Goal: Task Accomplishment & Management: Manage account settings

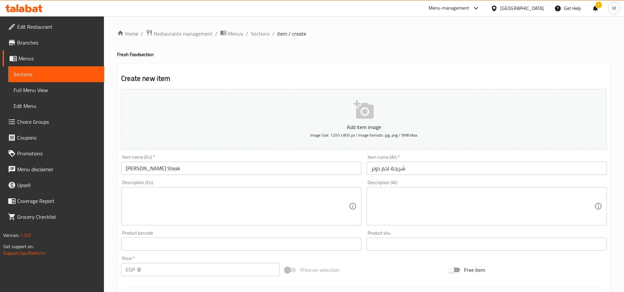
scroll to position [341, 0]
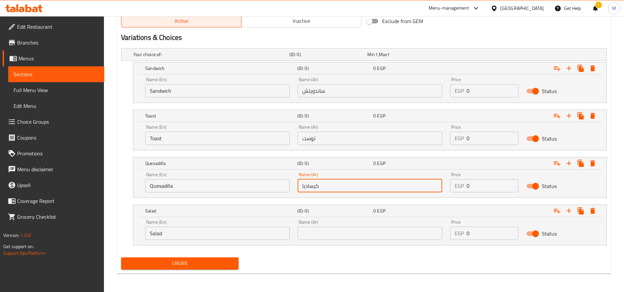
click at [349, 236] on input "text" at bounding box center [370, 233] width 144 height 13
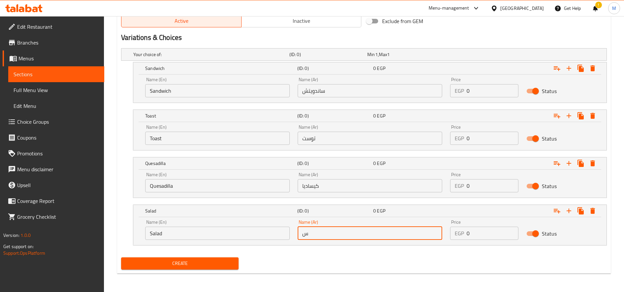
type input "سلطة"
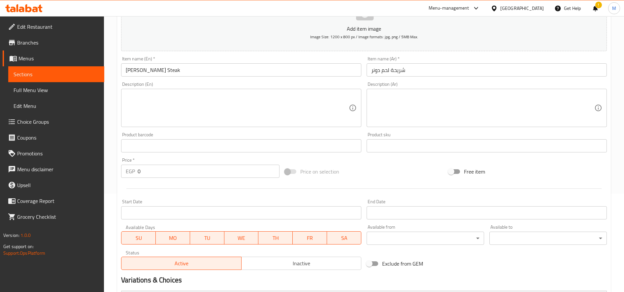
scroll to position [220, 0]
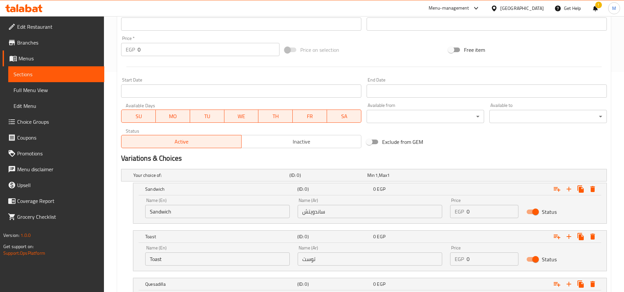
click at [488, 212] on input "0" at bounding box center [492, 211] width 52 height 13
paste input "11"
type input "110"
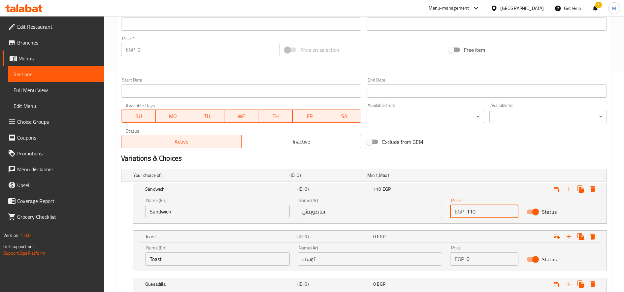
click at [472, 258] on input "0" at bounding box center [492, 258] width 52 height 13
paste input "12"
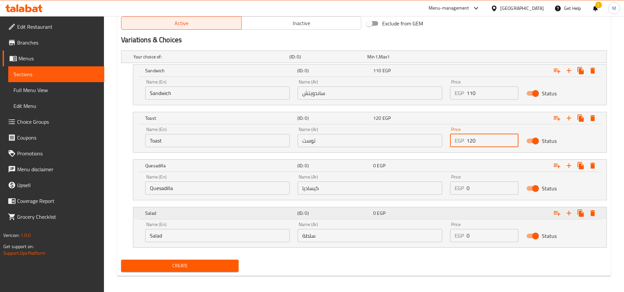
scroll to position [341, 0]
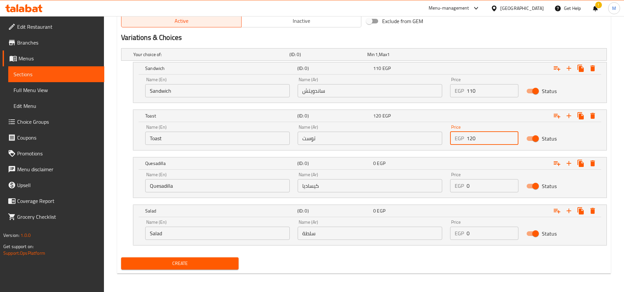
type input "120"
click at [482, 181] on input "0" at bounding box center [492, 185] width 52 height 13
paste input "13"
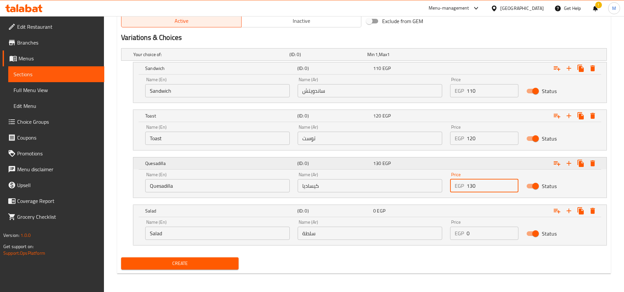
type input "130"
click at [472, 231] on input "0" at bounding box center [492, 233] width 52 height 13
paste input "13"
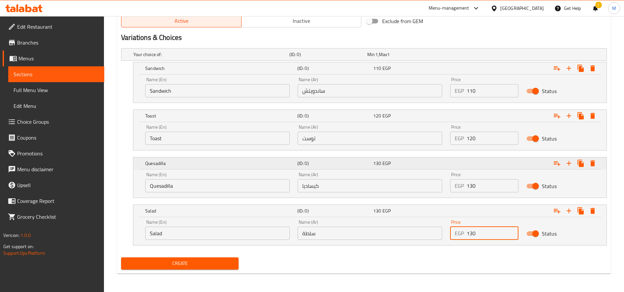
type input "130"
click at [121, 257] on button "Create" at bounding box center [179, 263] width 117 height 12
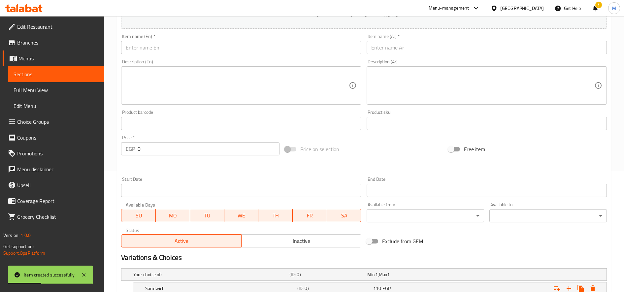
scroll to position [0, 0]
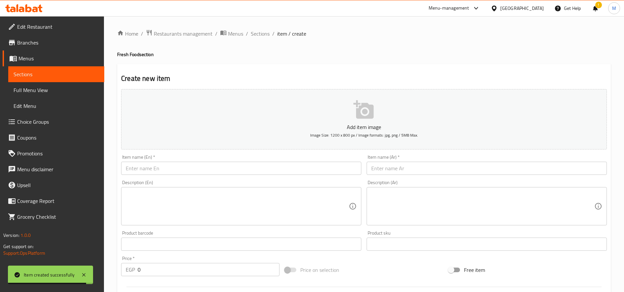
type input "0"
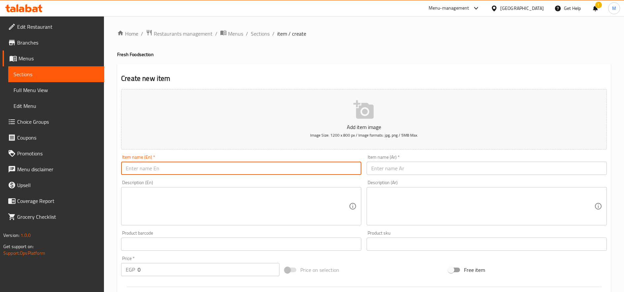
click at [201, 170] on input "text" at bounding box center [241, 168] width 240 height 13
paste input "Zinger"
type input "Zinger"
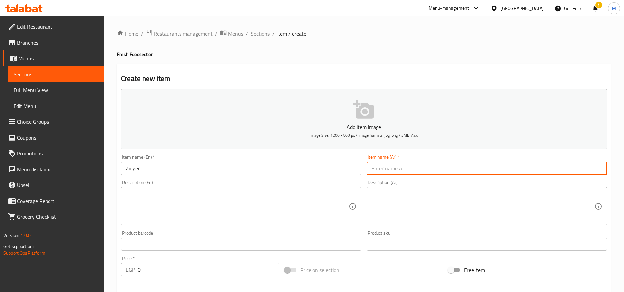
click at [395, 163] on input "text" at bounding box center [486, 168] width 240 height 13
paste input "زينجر"
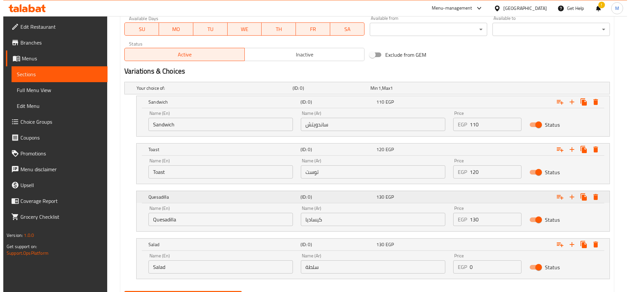
scroll to position [330, 0]
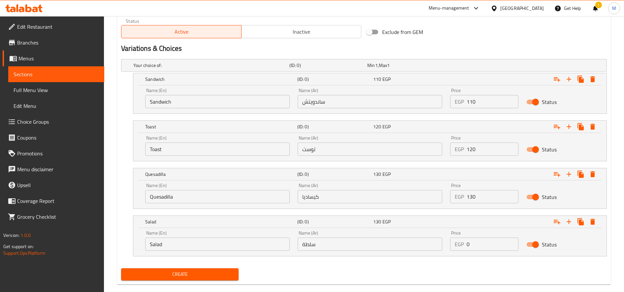
type input "زينجر"
click at [216, 107] on input "Sandwich" at bounding box center [217, 101] width 144 height 13
type input "Choice"
click at [216, 107] on input "text" at bounding box center [217, 101] width 144 height 13
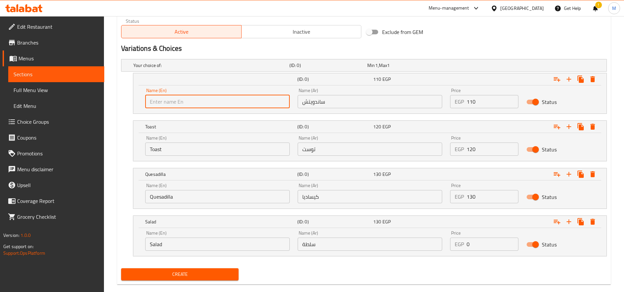
click at [211, 101] on input "text" at bounding box center [217, 101] width 144 height 13
click at [213, 106] on input "text" at bounding box center [217, 101] width 144 height 13
paste input "Sandwich"
type input "Sandwich"
click at [242, 147] on input "Toast" at bounding box center [217, 149] width 144 height 13
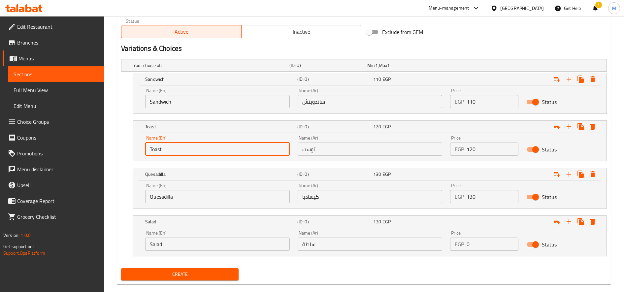
click at [242, 147] on input "Toast" at bounding box center [217, 149] width 144 height 13
paste input "Toast"
type input "Toast"
click at [192, 194] on input "Quesadilla" at bounding box center [217, 196] width 144 height 13
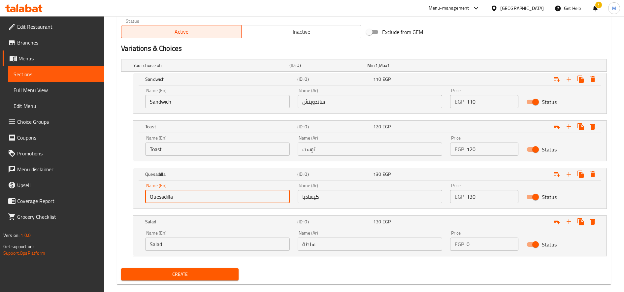
click at [192, 194] on input "Quesadilla" at bounding box center [217, 196] width 144 height 13
paste input "Quesadilla"
type input "Quesadilla"
click at [185, 242] on input "Salad" at bounding box center [217, 244] width 144 height 13
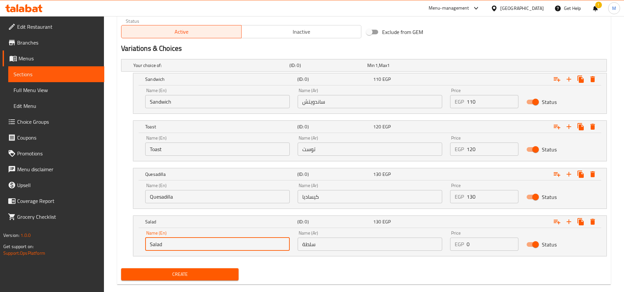
click at [185, 242] on input "Salad" at bounding box center [217, 244] width 144 height 13
paste input "Salad"
type input "Salad"
click at [395, 97] on input "ساندويتش" at bounding box center [370, 101] width 144 height 13
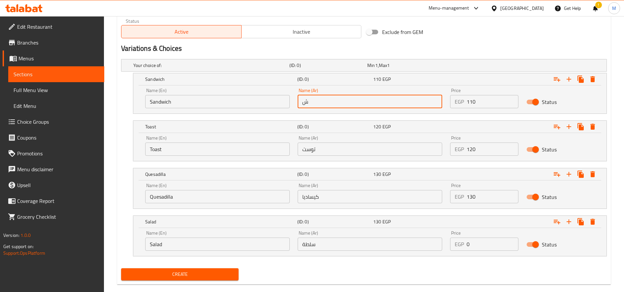
click at [393, 98] on input "ش" at bounding box center [370, 101] width 144 height 13
type input "ساندويتش"
click at [352, 142] on div "Name (Ar) توست Name (Ar)" at bounding box center [370, 146] width 144 height 20
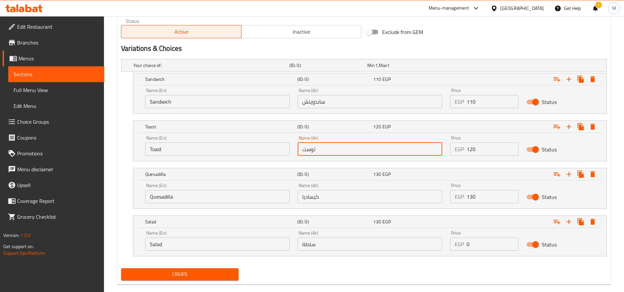
click at [351, 150] on input "توست" at bounding box center [370, 149] width 144 height 13
type input "توست"
click at [328, 199] on input "كيساديا" at bounding box center [370, 196] width 144 height 13
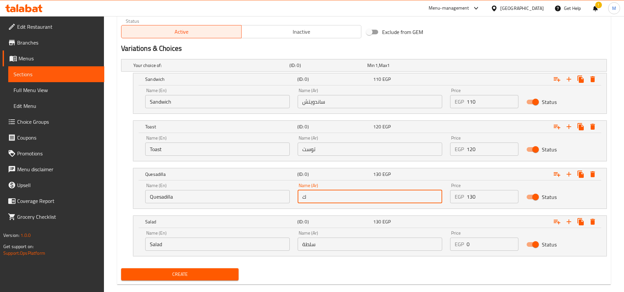
type input "كيساديا"
click at [363, 239] on input "سلطة" at bounding box center [370, 244] width 144 height 13
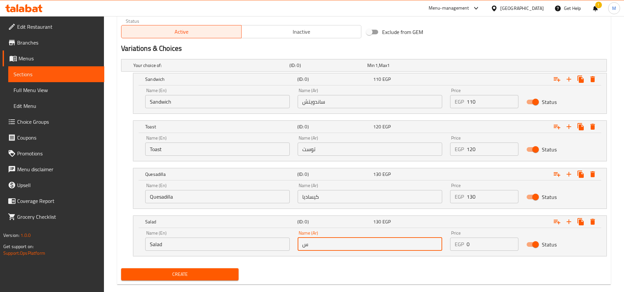
type input "سلطة"
click at [493, 103] on input "110" at bounding box center [492, 101] width 52 height 13
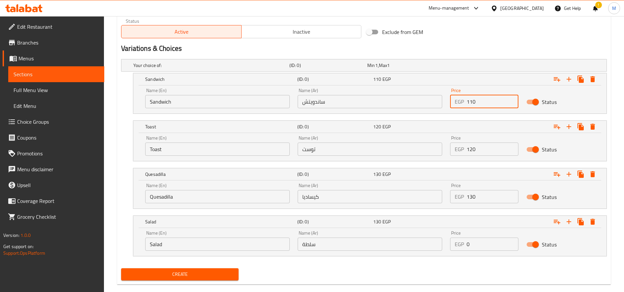
click at [493, 102] on input "110" at bounding box center [492, 101] width 52 height 13
click at [493, 102] on input "0" at bounding box center [492, 101] width 52 height 13
paste input "9"
type input "90"
click at [490, 194] on input "130" at bounding box center [492, 196] width 52 height 13
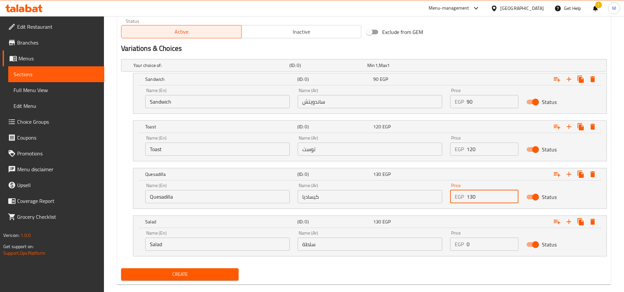
click at [490, 194] on input "130" at bounding box center [492, 196] width 52 height 13
click at [490, 194] on input "0" at bounding box center [492, 196] width 52 height 13
paste input "13"
type input "130"
click at [484, 242] on input "0" at bounding box center [492, 244] width 52 height 13
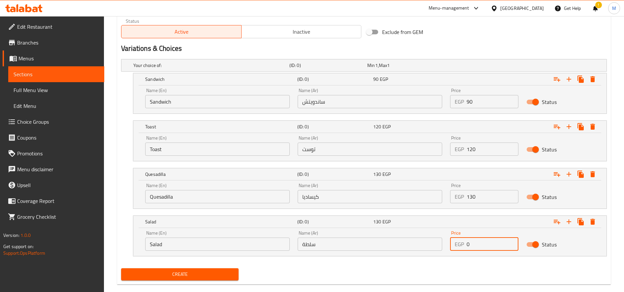
click at [484, 242] on input "0" at bounding box center [492, 244] width 52 height 13
paste input "13"
type input "130"
click at [592, 125] on icon "Expand" at bounding box center [592, 127] width 5 height 6
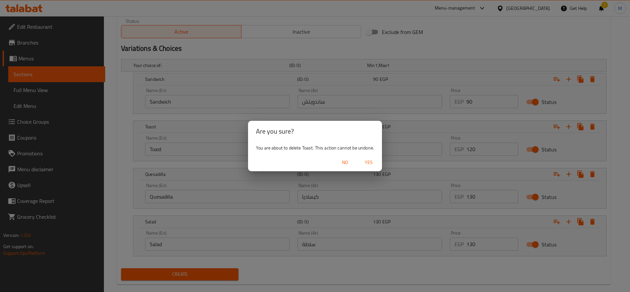
click at [373, 162] on span "Yes" at bounding box center [369, 162] width 16 height 8
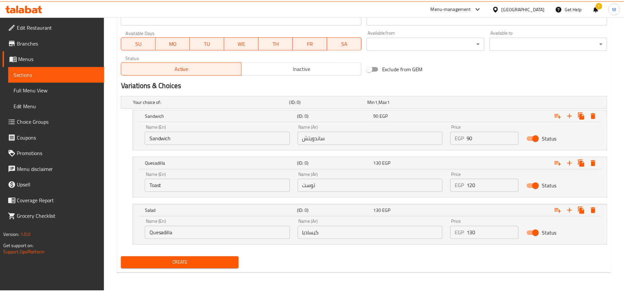
scroll to position [293, 0]
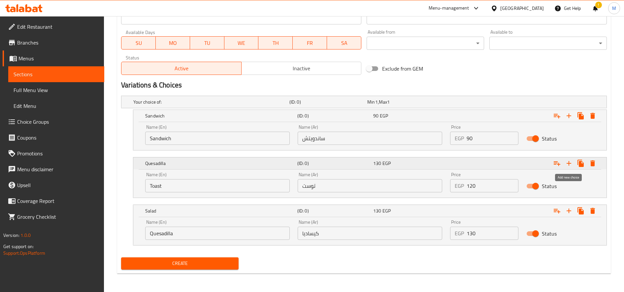
click at [568, 161] on icon "Expand" at bounding box center [568, 163] width 5 height 5
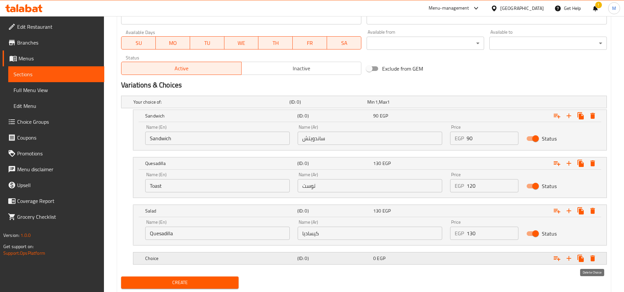
click at [597, 257] on button "Expand" at bounding box center [593, 258] width 12 height 12
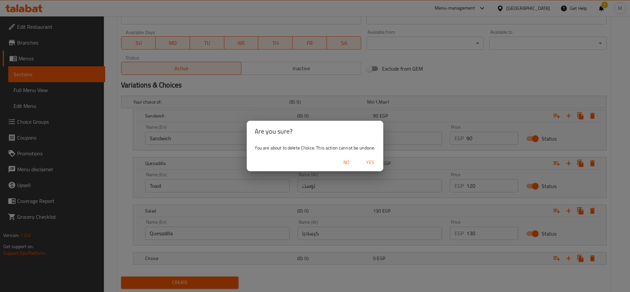
click at [370, 164] on span "Yes" at bounding box center [370, 162] width 16 height 8
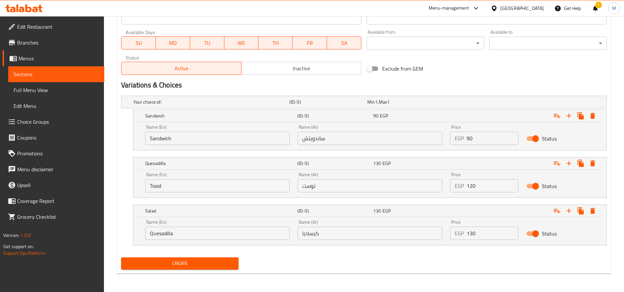
click at [194, 234] on input "Quesadilla" at bounding box center [217, 233] width 144 height 13
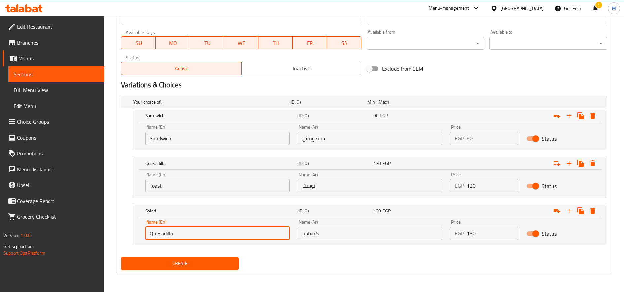
click at [193, 234] on input "Quesadilla" at bounding box center [217, 233] width 144 height 13
click at [182, 188] on input "Toast" at bounding box center [217, 185] width 144 height 13
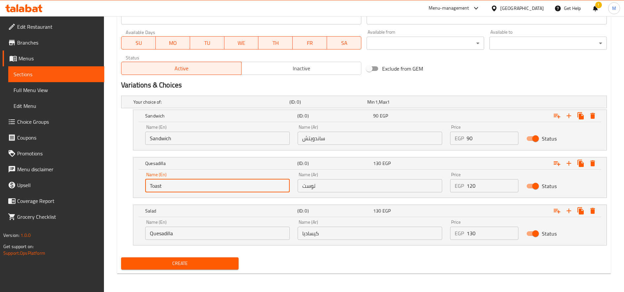
click at [182, 188] on input "Toast" at bounding box center [217, 185] width 144 height 13
paste input "Quesadilla"
type input "Quesadilla"
click at [348, 229] on input "كيساديا" at bounding box center [370, 233] width 144 height 13
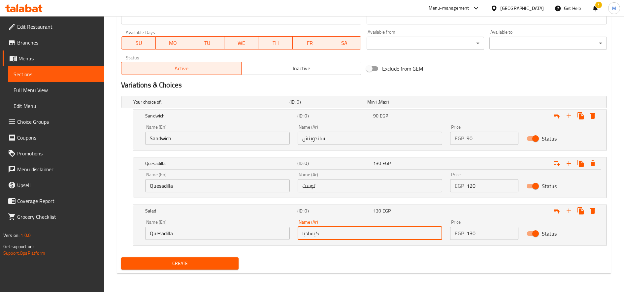
click at [348, 229] on input "كيساديا" at bounding box center [370, 233] width 144 height 13
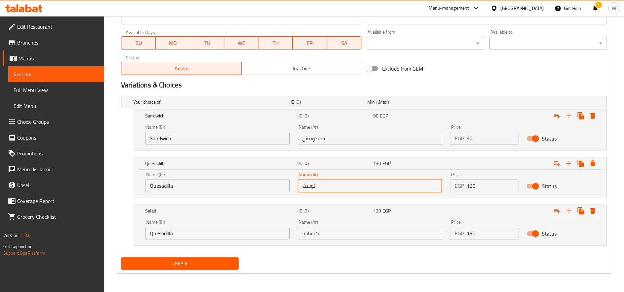
click at [347, 181] on input "توست" at bounding box center [370, 185] width 144 height 13
paste input "كيساديا"
type input "كيساديا"
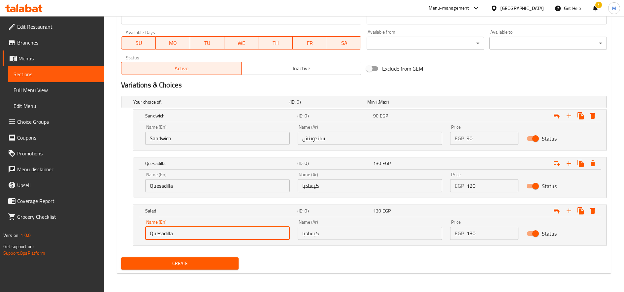
click at [204, 237] on input "Quesadilla" at bounding box center [217, 233] width 144 height 13
paste input "Salad"
type input "Salad"
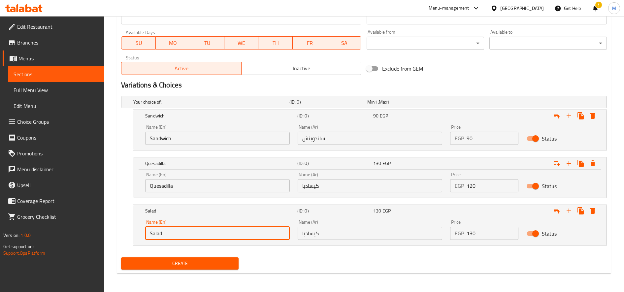
click at [378, 237] on input "كيساديا" at bounding box center [370, 233] width 144 height 13
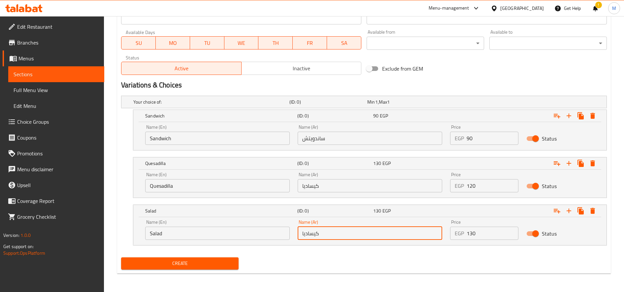
click at [378, 237] on input "كيساديا" at bounding box center [370, 233] width 144 height 13
click at [359, 235] on input "س" at bounding box center [370, 233] width 144 height 13
type input "سلطة"
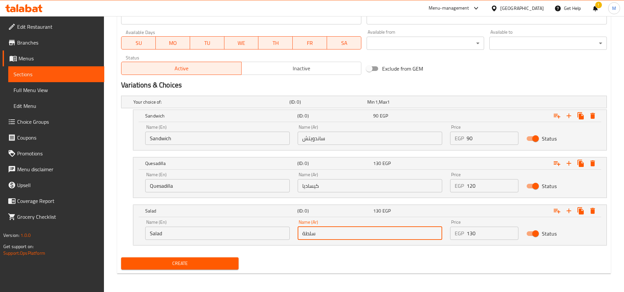
click at [487, 187] on input "120" at bounding box center [492, 185] width 52 height 13
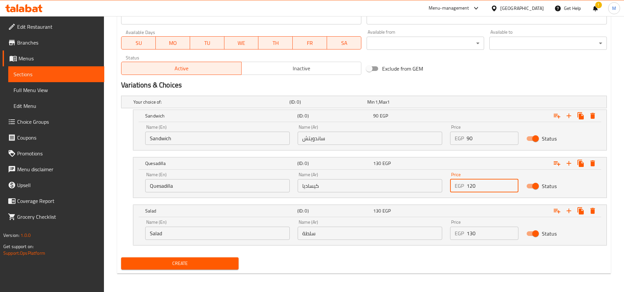
click at [487, 187] on input "120" at bounding box center [492, 185] width 52 height 13
paste input "13"
type input "130"
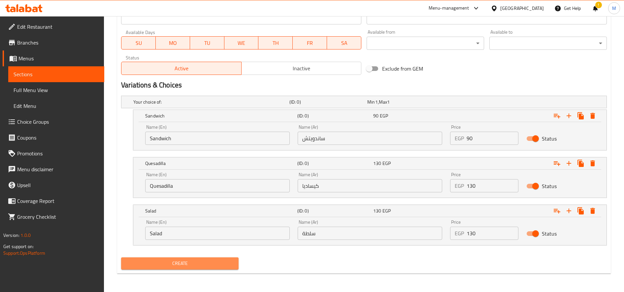
click at [215, 264] on span "Create" at bounding box center [179, 263] width 107 height 8
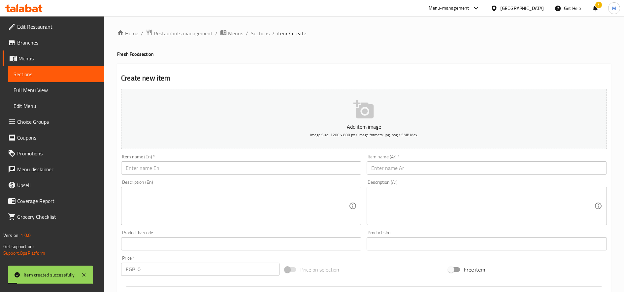
scroll to position [0, 0]
click at [230, 165] on input "text" at bounding box center [241, 168] width 240 height 13
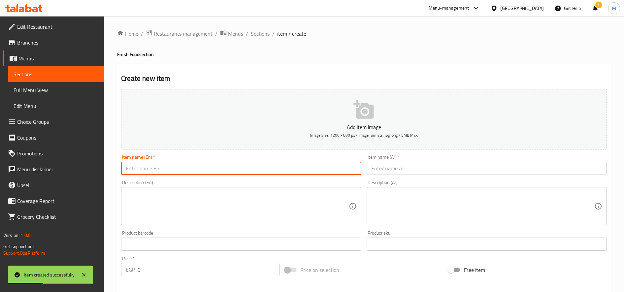
paste input "Cesar"
type input "Cesar"
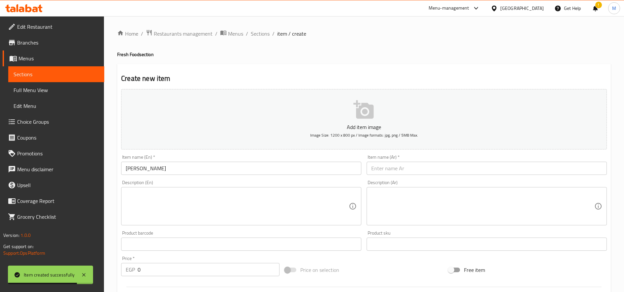
click at [414, 158] on div "Item name (Ar)   * Item name (Ar) *" at bounding box center [486, 165] width 240 height 20
click at [415, 169] on input "text" at bounding box center [486, 168] width 240 height 13
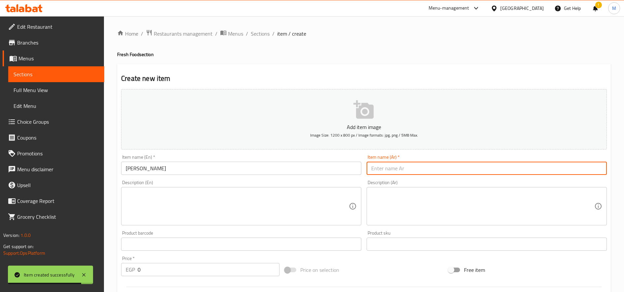
paste input "سيزار"
type input "سيزار"
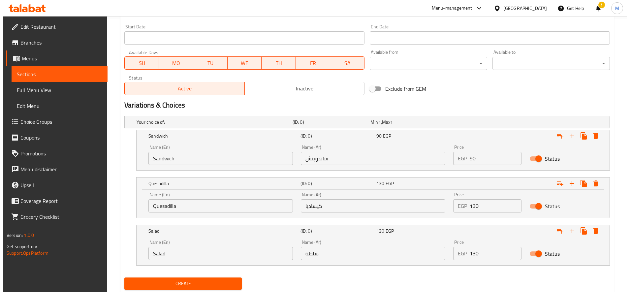
scroll to position [275, 0]
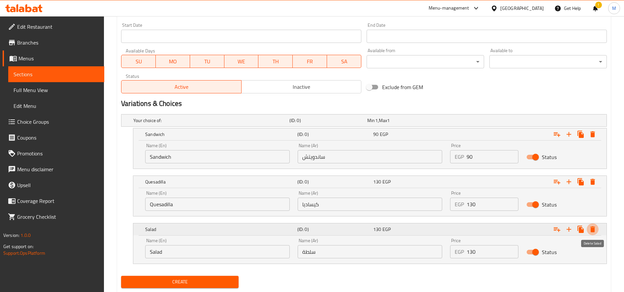
click at [595, 231] on icon "Expand" at bounding box center [592, 229] width 8 height 8
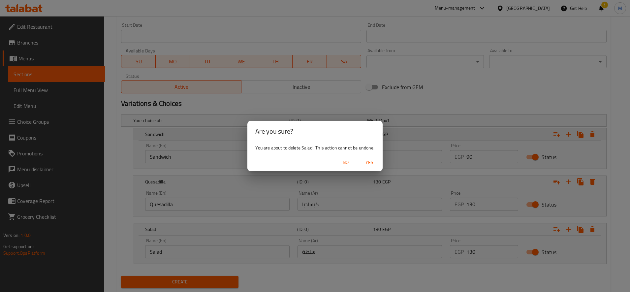
click at [367, 159] on span "Yes" at bounding box center [370, 162] width 16 height 8
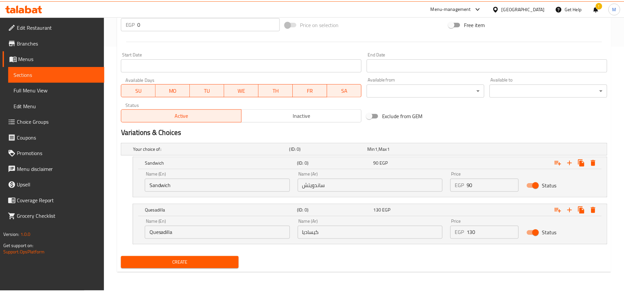
scroll to position [246, 0]
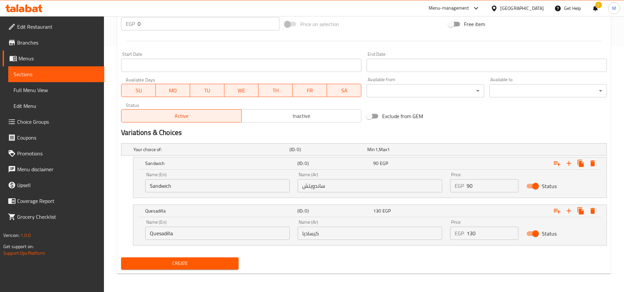
click at [186, 191] on input "Sandwich" at bounding box center [217, 185] width 144 height 13
paste input "Sandwich"
type input "Sandwich"
click at [250, 231] on input "Quesadilla" at bounding box center [217, 233] width 144 height 13
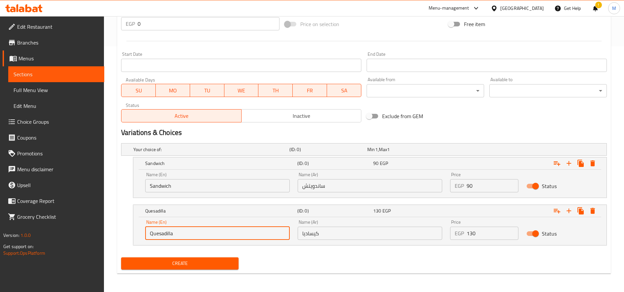
click at [250, 231] on input "Quesadilla" at bounding box center [217, 233] width 144 height 13
paste input "Salad"
type input "Salad"
click at [481, 233] on input "130" at bounding box center [492, 233] width 52 height 13
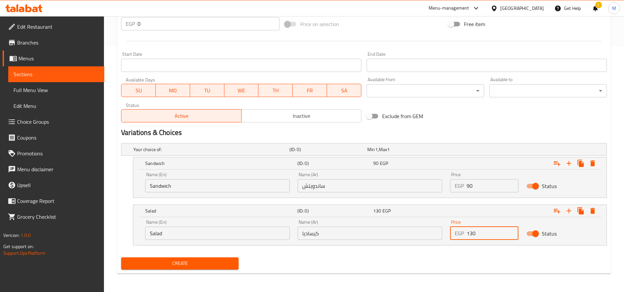
click at [481, 233] on input "130" at bounding box center [492, 233] width 52 height 13
paste input "13"
type input "130"
click at [333, 185] on input "ساندويتش" at bounding box center [370, 185] width 144 height 13
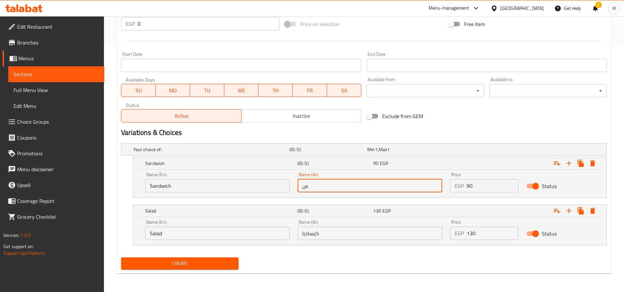
type input "ساندويتش"
click at [335, 236] on input "كيساديا" at bounding box center [370, 233] width 144 height 13
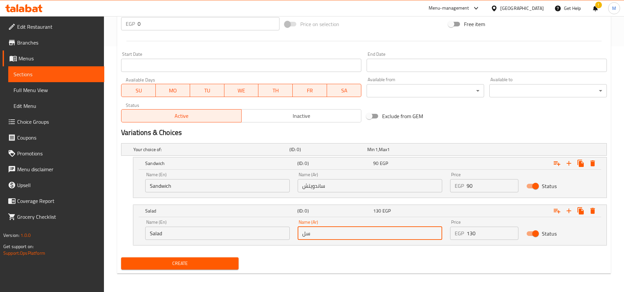
click at [335, 236] on input "سل" at bounding box center [370, 233] width 144 height 13
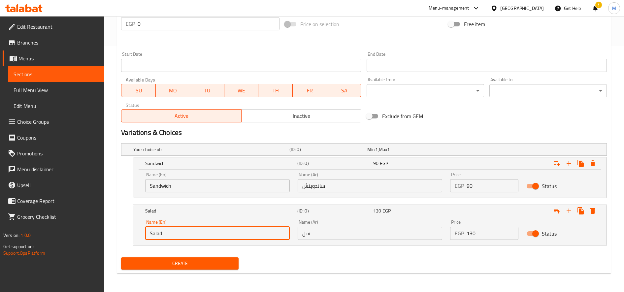
click at [202, 234] on input "Salad" at bounding box center [217, 233] width 144 height 13
click at [343, 238] on input "سل" at bounding box center [370, 233] width 144 height 13
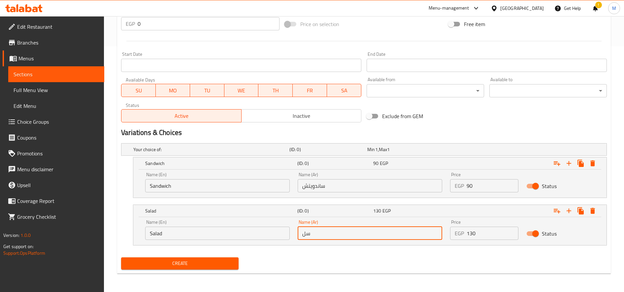
click at [344, 234] on input "سل" at bounding box center [370, 233] width 144 height 13
paste input "طة"
type input "سلطة"
click at [497, 185] on input "90" at bounding box center [492, 185] width 52 height 13
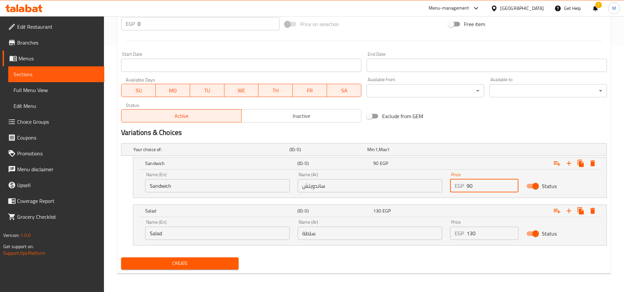
click at [497, 185] on input "90" at bounding box center [492, 185] width 52 height 13
paste input "95"
type input "95"
click at [205, 259] on span "Create" at bounding box center [179, 263] width 107 height 8
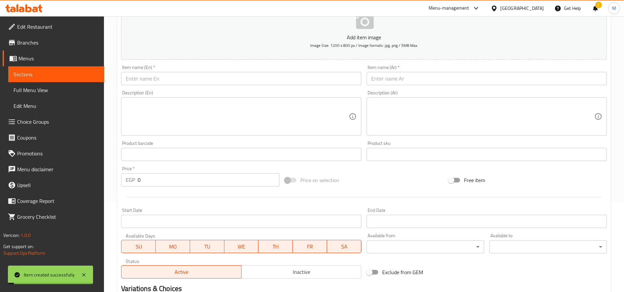
scroll to position [0, 0]
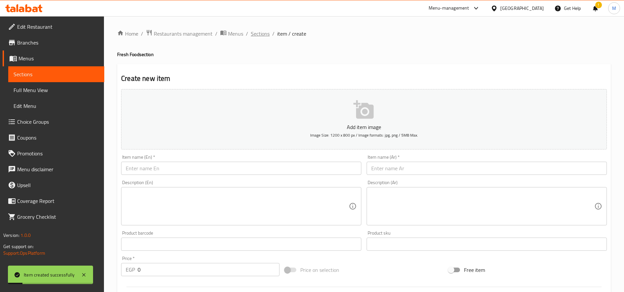
click at [264, 33] on span "Sections" at bounding box center [260, 34] width 19 height 8
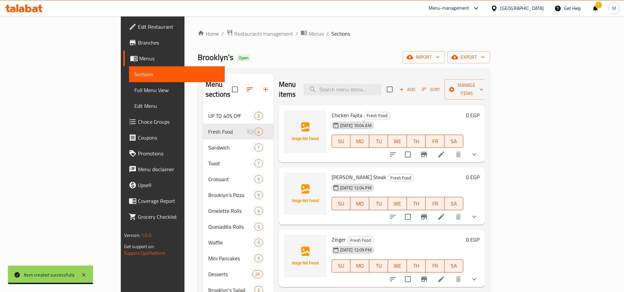
click at [138, 119] on span "Choice Groups" at bounding box center [179, 122] width 82 height 8
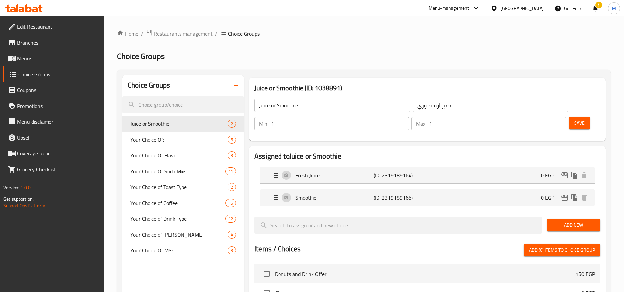
click at [232, 86] on button "button" at bounding box center [236, 86] width 16 height 16
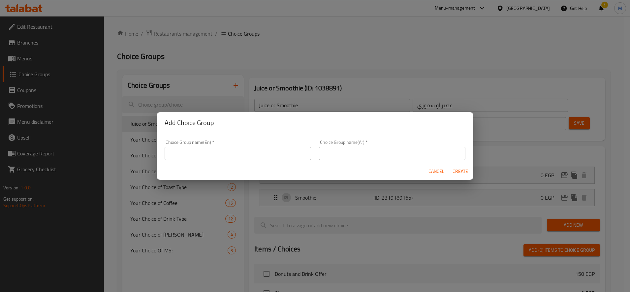
click at [277, 151] on input "text" at bounding box center [238, 153] width 146 height 13
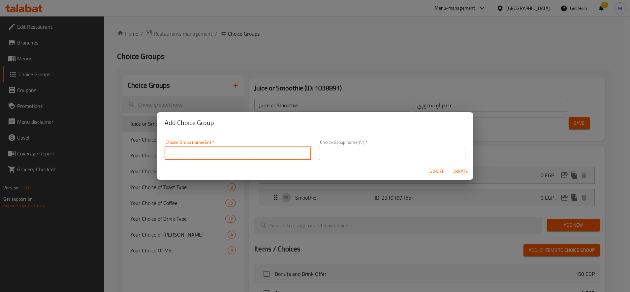
paste input "Sandwich Bread Options :"
type input "Sandwich Bread Options :"
click at [383, 159] on input "text" at bounding box center [392, 153] width 146 height 13
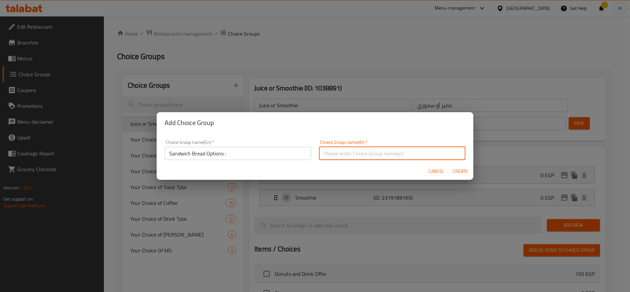
paste input "خيارات خبز الساندويتش:"
type input "خيارات خبز الساندويتش:"
click at [462, 173] on span "Create" at bounding box center [460, 171] width 16 height 8
type input "Sandwich Bread Options :"
type input "خيارات خبز الساندويتش:"
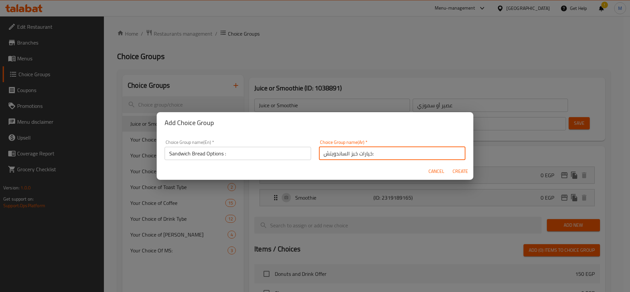
type input "0"
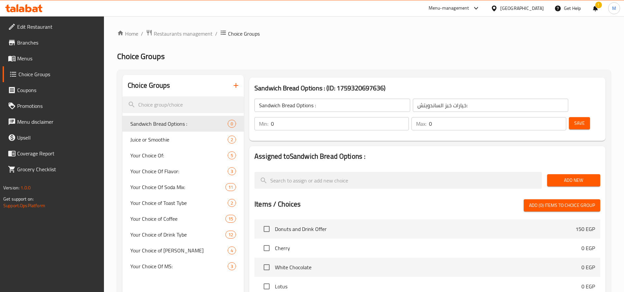
click at [571, 179] on span "Add New" at bounding box center [573, 180] width 43 height 8
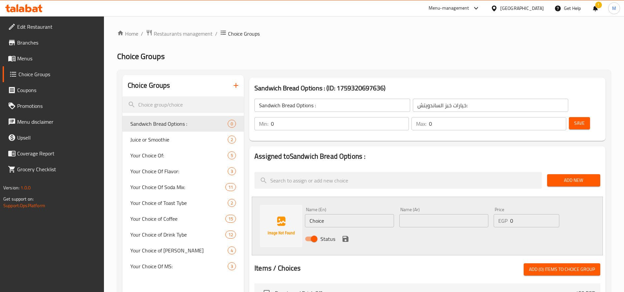
click at [334, 217] on input "Choice" at bounding box center [349, 220] width 89 height 13
paste input "Vienna"
type input "Vienna"
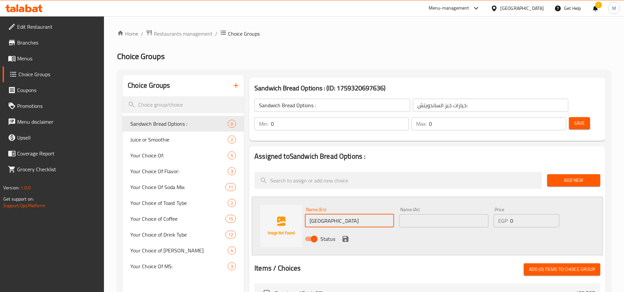
click at [428, 223] on input "text" at bounding box center [443, 220] width 89 height 13
paste input "فيينا"
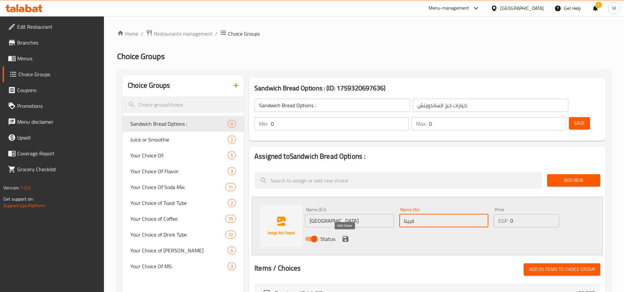
type input "فيينا"
click at [346, 239] on icon "save" at bounding box center [345, 239] width 6 height 6
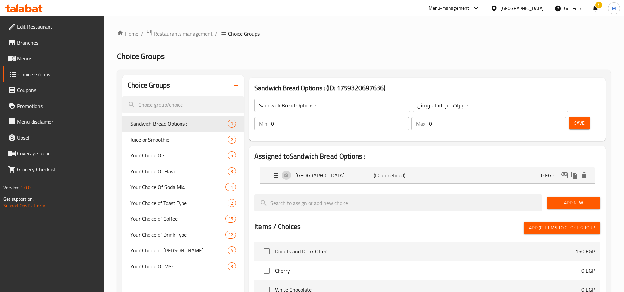
click at [584, 202] on span "Add New" at bounding box center [573, 203] width 43 height 8
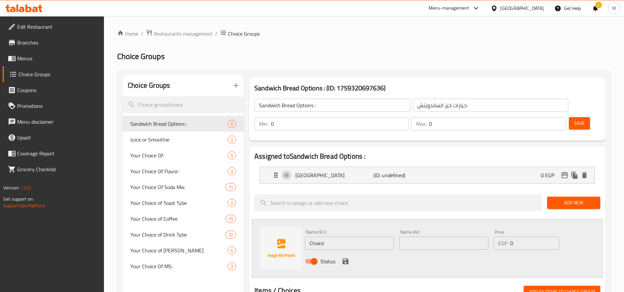
click at [331, 238] on input "Choice" at bounding box center [349, 243] width 89 height 13
paste input "Brown"
type input "Brown"
click at [414, 244] on input "text" at bounding box center [443, 243] width 89 height 13
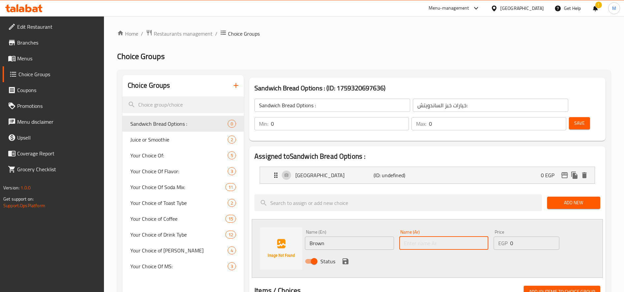
paste input "بني"
type input "بني"
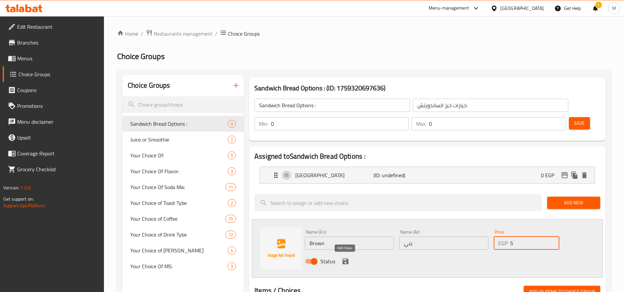
type input "5"
click at [347, 263] on icon "save" at bounding box center [345, 261] width 6 height 6
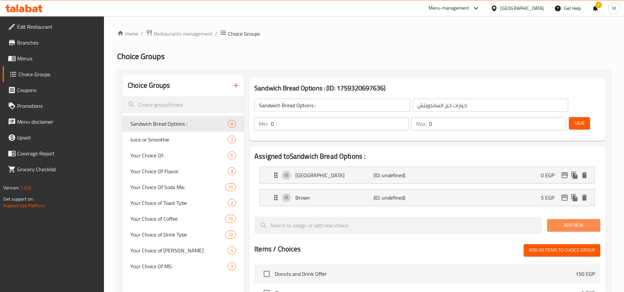
click at [562, 223] on span "Add New" at bounding box center [573, 225] width 43 height 8
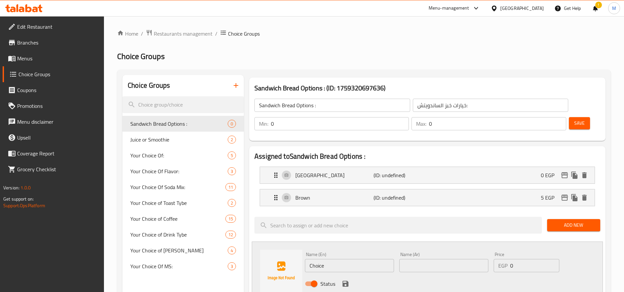
click at [333, 261] on input "Choice" at bounding box center [349, 265] width 89 height 13
paste input "iabatta"
type input "Ciabatta"
click at [447, 270] on input "text" at bounding box center [443, 265] width 89 height 13
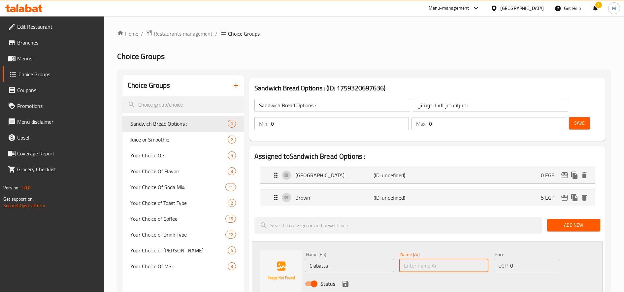
click at [443, 262] on input "text" at bounding box center [443, 265] width 89 height 13
paste input "خبز شياباتا"
type input "خبز شياباتا"
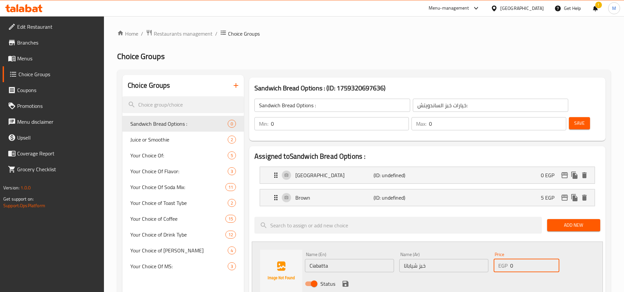
click at [526, 269] on input "0" at bounding box center [534, 265] width 49 height 13
paste input "1"
type input "10"
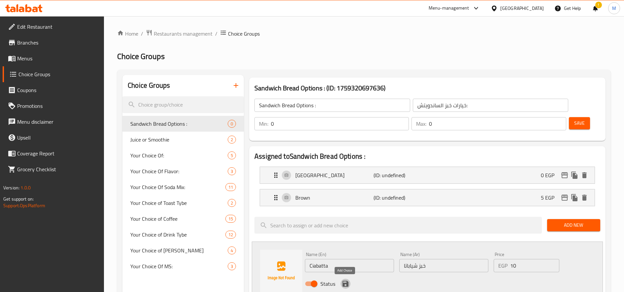
click at [344, 282] on icon "save" at bounding box center [345, 284] width 8 height 8
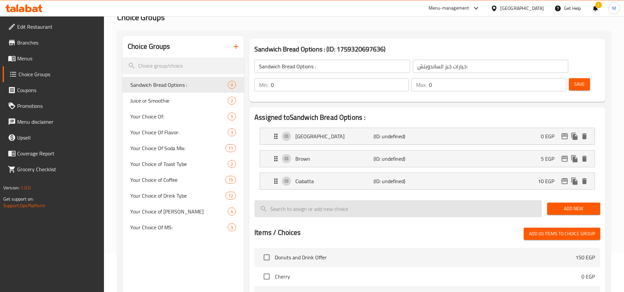
scroll to position [55, 0]
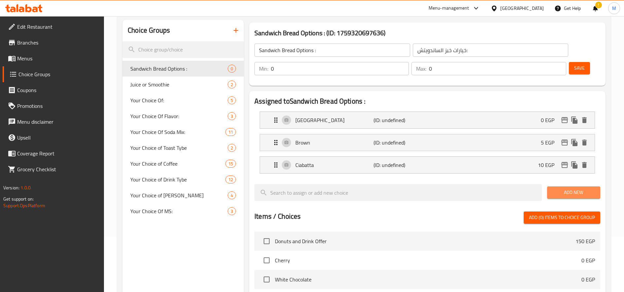
click at [579, 192] on span "Add New" at bounding box center [573, 192] width 43 height 8
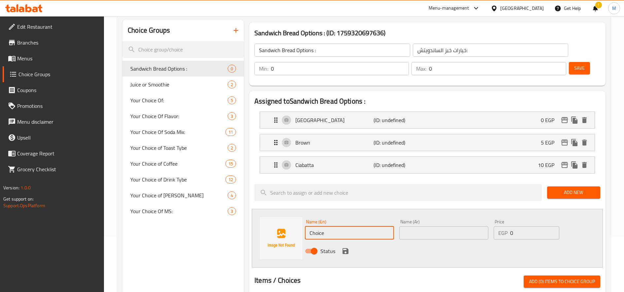
click at [337, 235] on input "Choice" at bounding box center [349, 232] width 89 height 13
paste input "Baguette"
type input "Baguette"
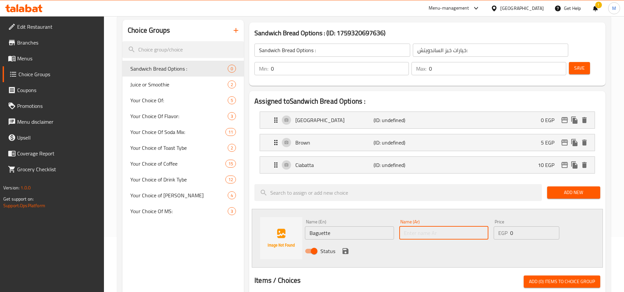
click at [420, 231] on input "text" at bounding box center [443, 232] width 89 height 13
paste input "خبز الباجيت"
type input "خبز الباجيت"
click at [516, 236] on input "0" at bounding box center [534, 232] width 49 height 13
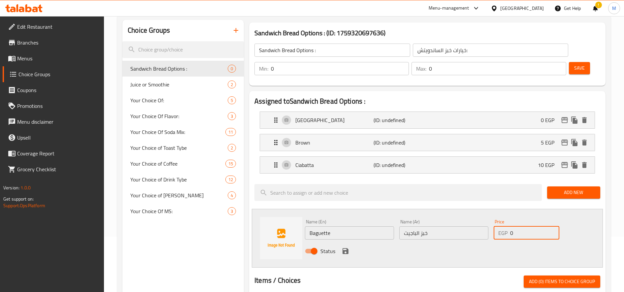
click at [516, 236] on input "0" at bounding box center [534, 232] width 49 height 13
type input "10"
click at [348, 251] on icon "save" at bounding box center [345, 251] width 8 height 8
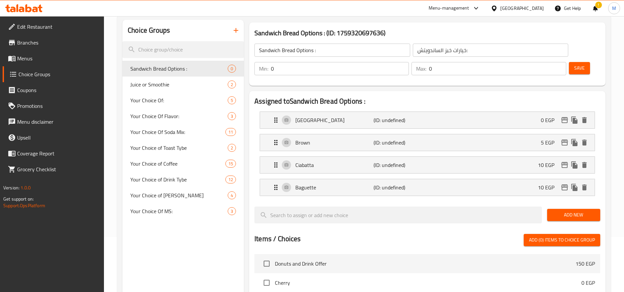
click at [584, 220] on button "Add New" at bounding box center [573, 215] width 53 height 12
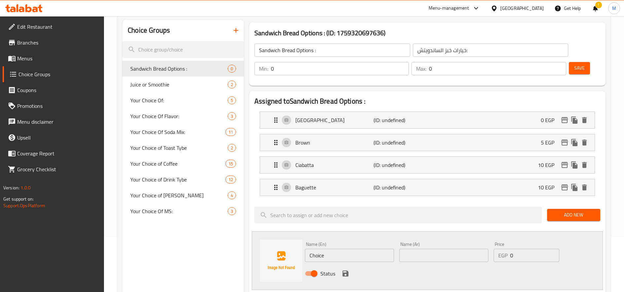
click at [340, 254] on input "Choice" at bounding box center [349, 255] width 89 height 13
paste input "Bagels"
type input "Bagels"
click at [426, 257] on input "text" at bounding box center [443, 255] width 89 height 13
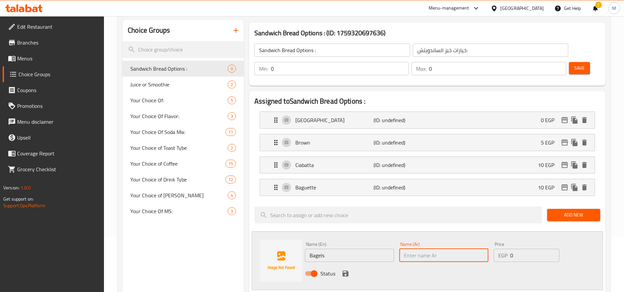
paste input "خبز البيجل"
type input "خبز البيجل"
click at [526, 255] on input "0" at bounding box center [534, 255] width 49 height 13
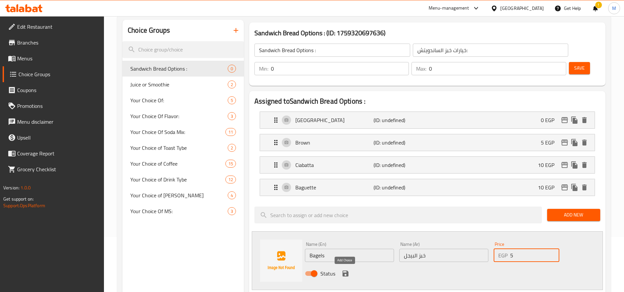
type input "5"
click at [344, 274] on icon "save" at bounding box center [345, 273] width 6 height 6
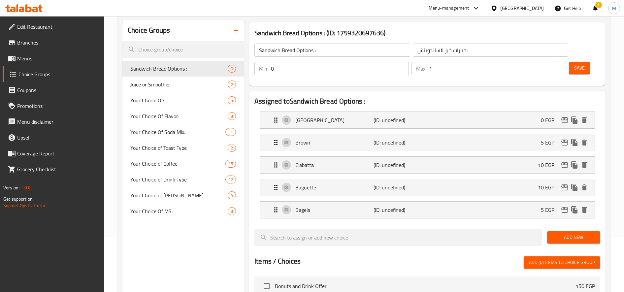
type input "1"
click at [560, 67] on input "1" at bounding box center [497, 68] width 137 height 13
type input "1"
click at [402, 66] on input "1" at bounding box center [340, 68] width 138 height 13
click at [584, 66] on span "Save" at bounding box center [579, 68] width 11 height 8
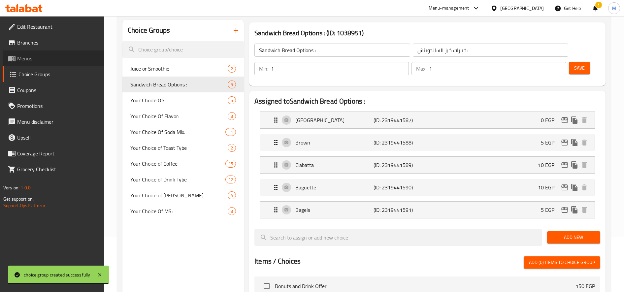
click at [35, 56] on span "Menus" at bounding box center [58, 58] width 82 height 8
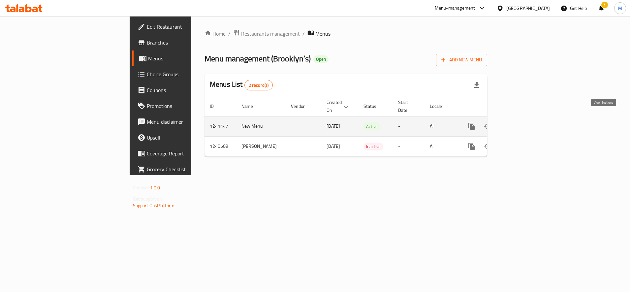
click at [523, 122] on icon "enhanced table" at bounding box center [519, 126] width 8 height 8
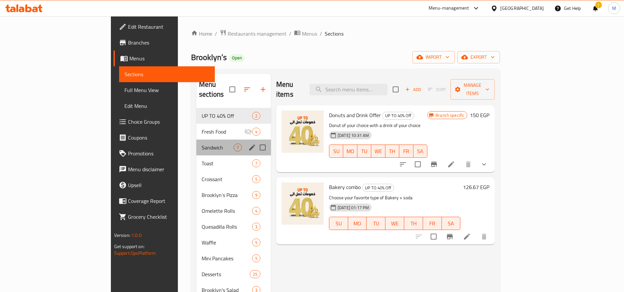
click at [196, 140] on div "Sandwich 7" at bounding box center [233, 148] width 75 height 16
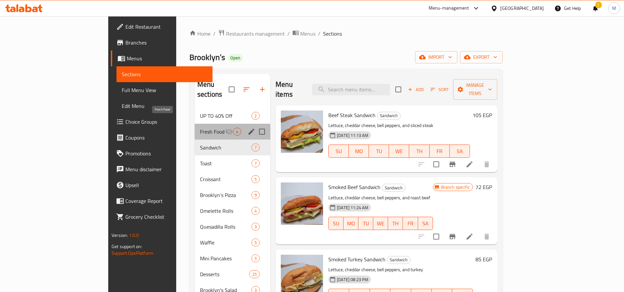
click at [200, 128] on span "Fresh Food" at bounding box center [212, 132] width 25 height 8
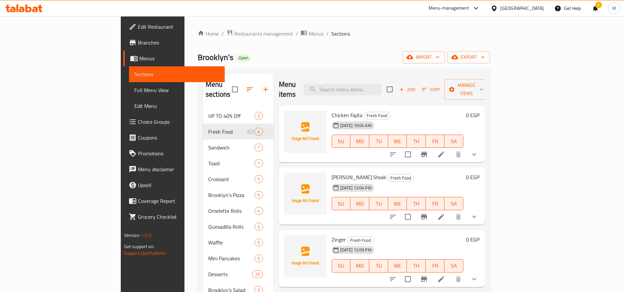
click at [445, 150] on icon at bounding box center [441, 154] width 8 height 8
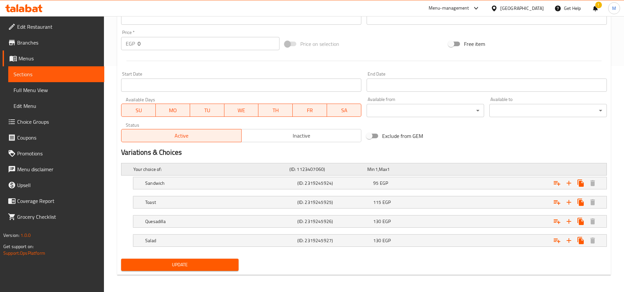
scroll to position [227, 0]
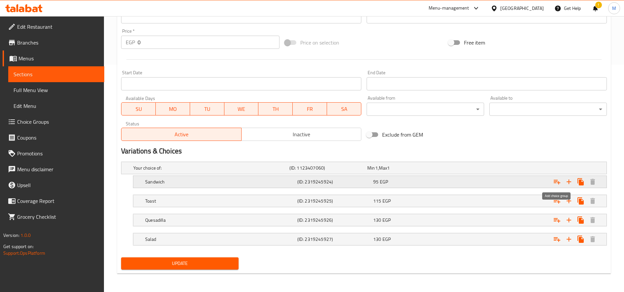
click at [554, 179] on icon "Expand" at bounding box center [557, 182] width 8 height 8
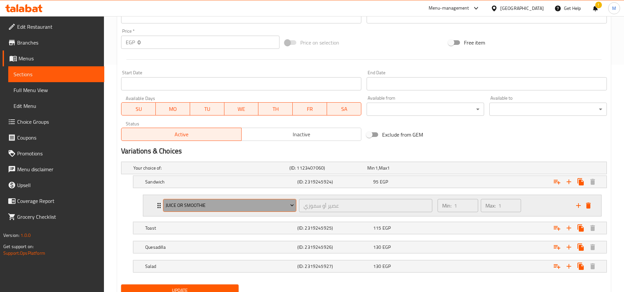
click at [199, 200] on button "Juice or Smoothie" at bounding box center [229, 205] width 133 height 13
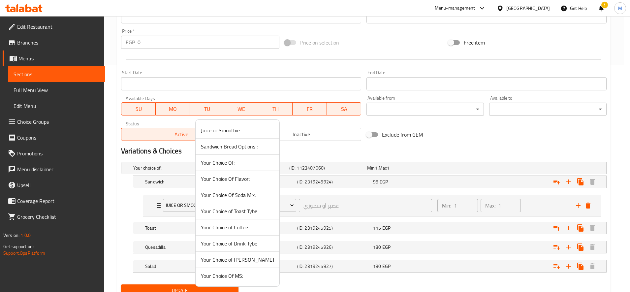
click at [230, 147] on span "Sandwich Bread Options :" at bounding box center [237, 147] width 73 height 8
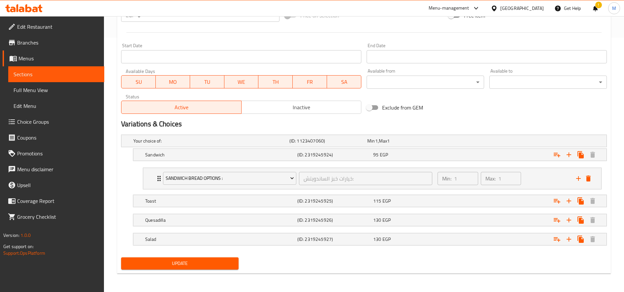
click at [180, 262] on span "Update" at bounding box center [179, 263] width 107 height 8
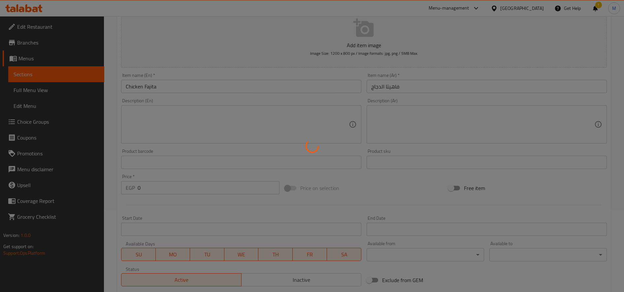
scroll to position [0, 0]
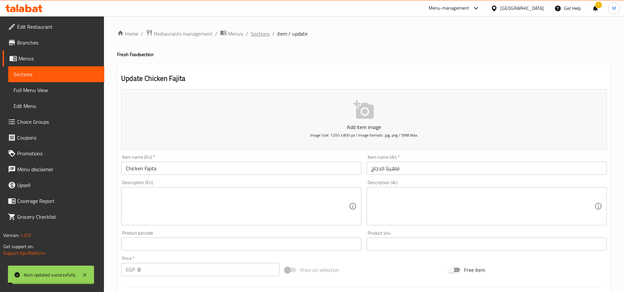
click at [261, 32] on span "Sections" at bounding box center [260, 34] width 19 height 8
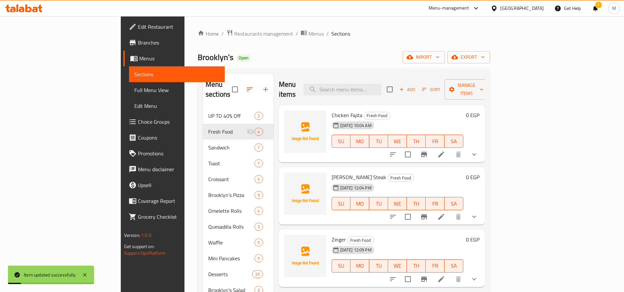
click at [450, 211] on li at bounding box center [441, 217] width 18 height 12
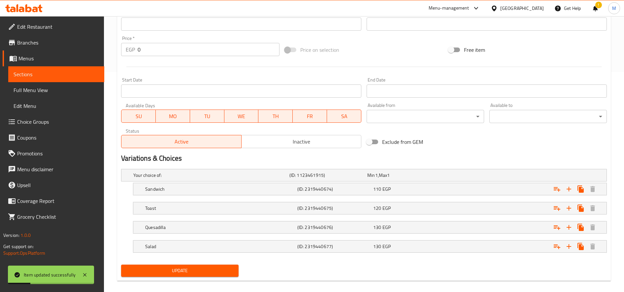
scroll to position [227, 0]
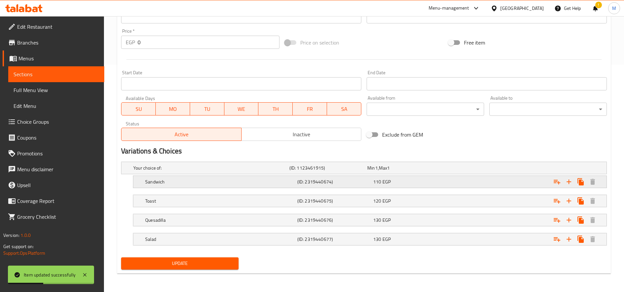
click at [281, 184] on h5 "Sandwich" at bounding box center [219, 181] width 149 height 7
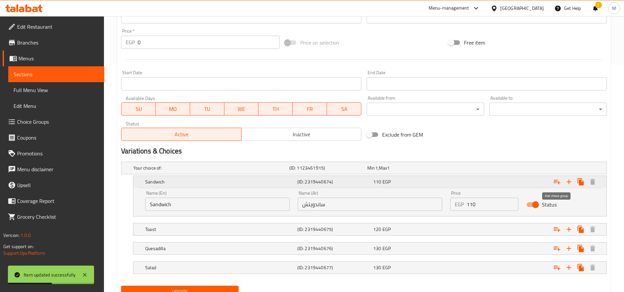
click at [556, 180] on icon "Expand" at bounding box center [557, 182] width 8 height 8
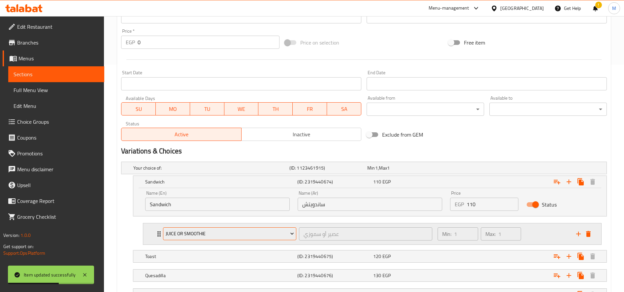
click at [197, 227] on button "Juice or Smoothie" at bounding box center [229, 233] width 133 height 13
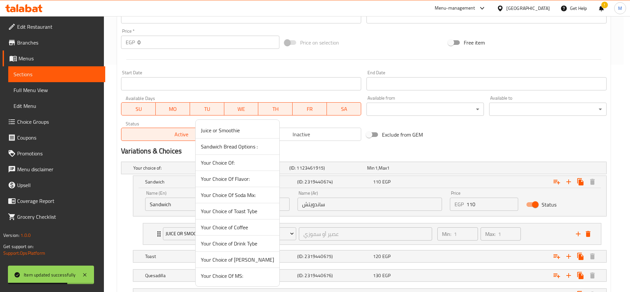
click at [225, 145] on span "Sandwich Bread Options :" at bounding box center [237, 147] width 73 height 8
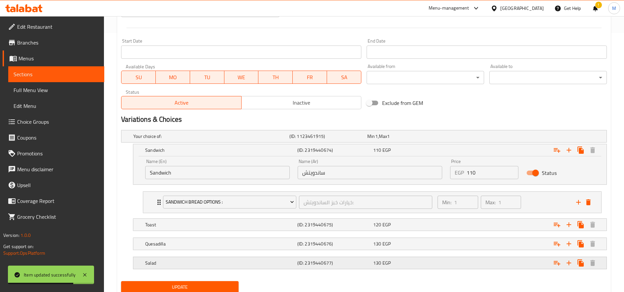
scroll to position [283, 0]
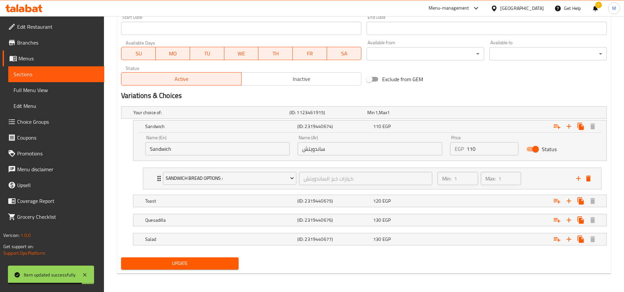
click at [200, 262] on span "Update" at bounding box center [179, 263] width 107 height 8
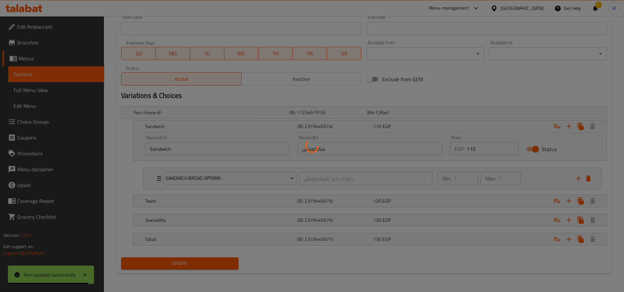
scroll to position [0, 0]
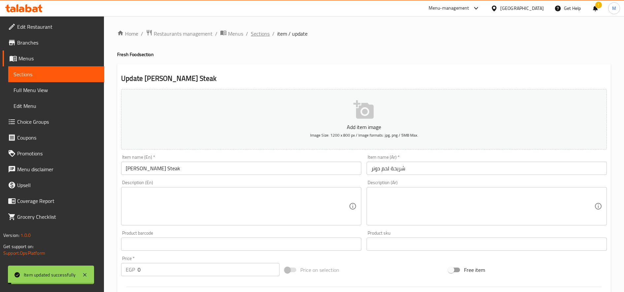
click at [263, 31] on span "Sections" at bounding box center [260, 34] width 19 height 8
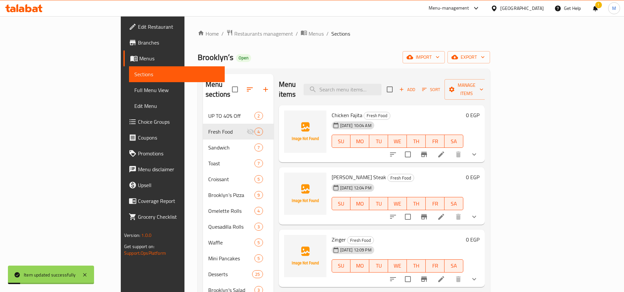
scroll to position [110, 0]
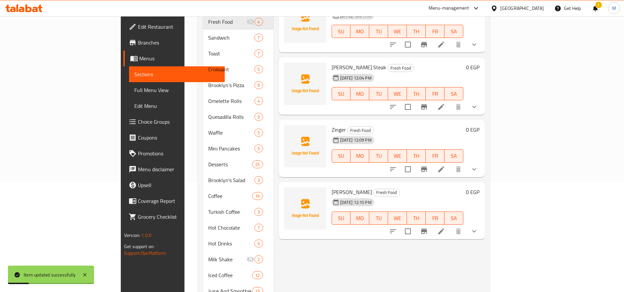
click at [444, 166] on icon at bounding box center [441, 169] width 6 height 6
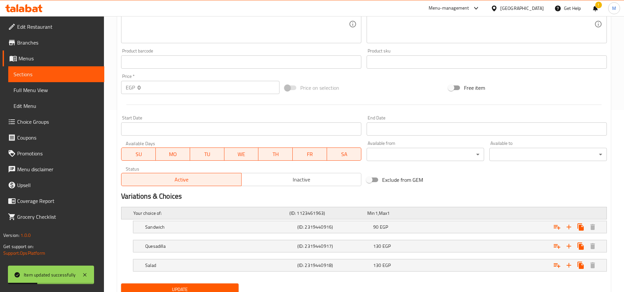
scroll to position [208, 0]
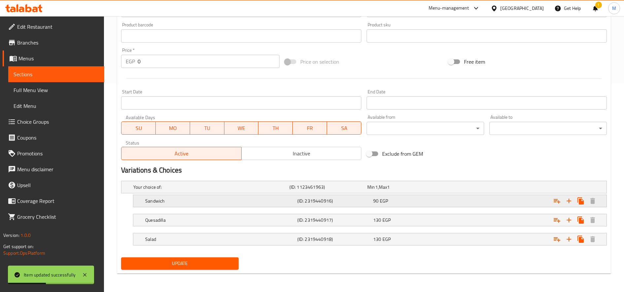
click at [205, 200] on h5 "Sandwich" at bounding box center [219, 201] width 149 height 7
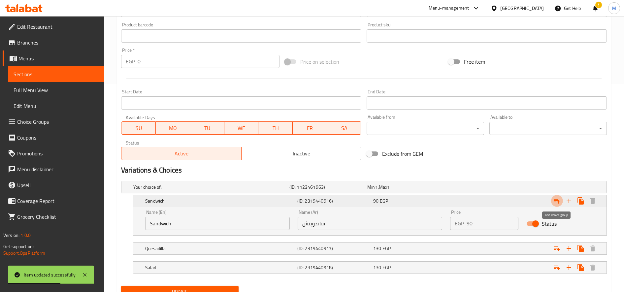
click at [555, 198] on icon "Expand" at bounding box center [557, 201] width 8 height 8
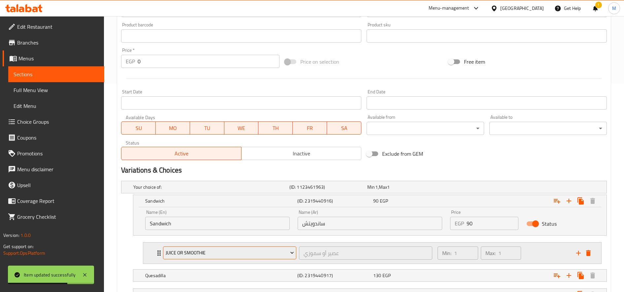
click at [223, 249] on span "Juice or Smoothie" at bounding box center [230, 253] width 128 height 8
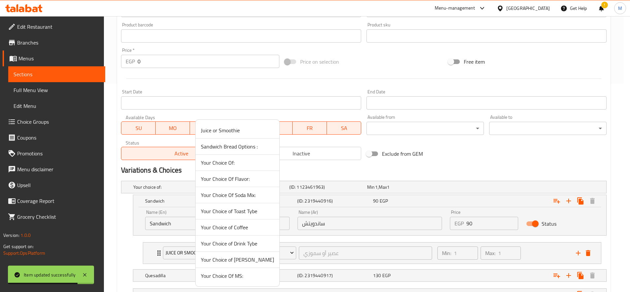
click at [247, 149] on span "Sandwich Bread Options :" at bounding box center [237, 147] width 73 height 8
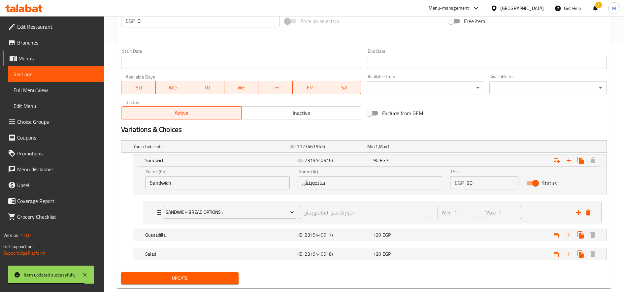
scroll to position [264, 0]
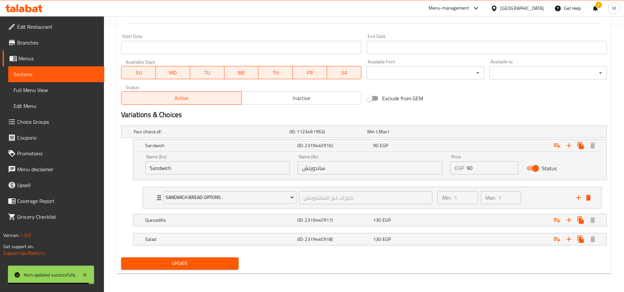
click at [164, 270] on div "Update" at bounding box center [179, 263] width 123 height 17
click at [169, 263] on span "Update" at bounding box center [179, 263] width 107 height 8
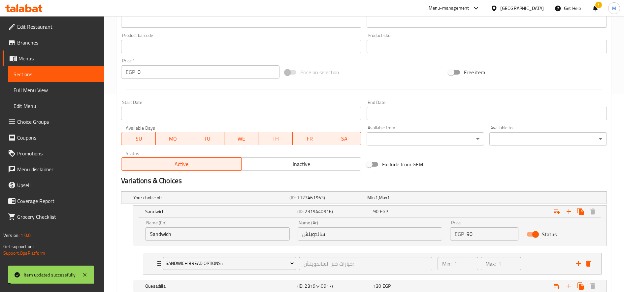
scroll to position [0, 0]
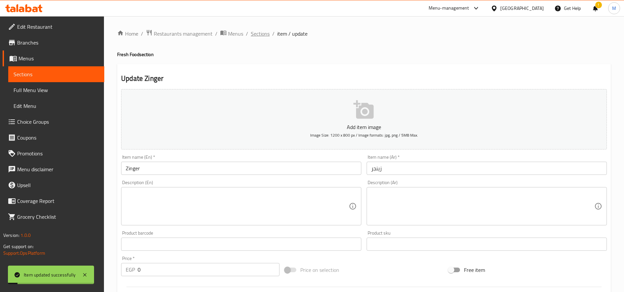
click at [256, 35] on span "Sections" at bounding box center [260, 34] width 19 height 8
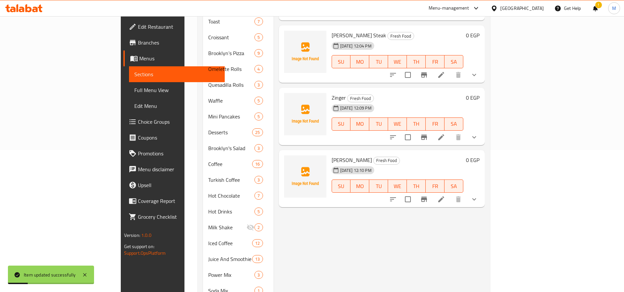
scroll to position [165, 0]
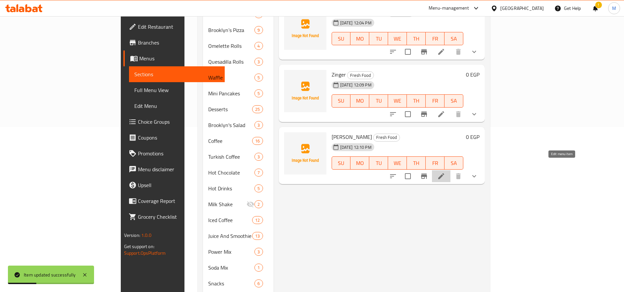
click at [445, 172] on icon at bounding box center [441, 176] width 8 height 8
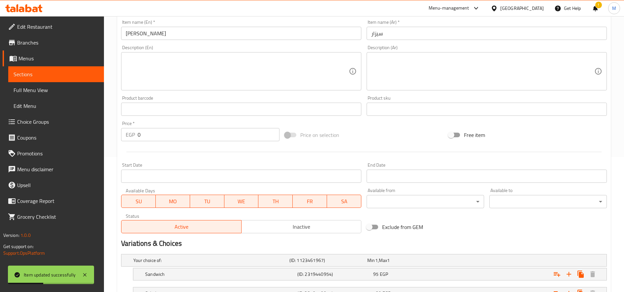
scroll to position [189, 0]
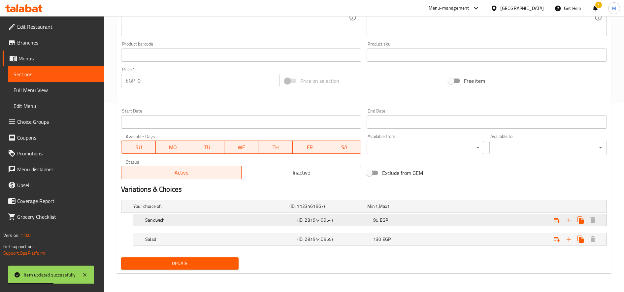
click at [202, 222] on h5 "Sandwich" at bounding box center [219, 220] width 149 height 7
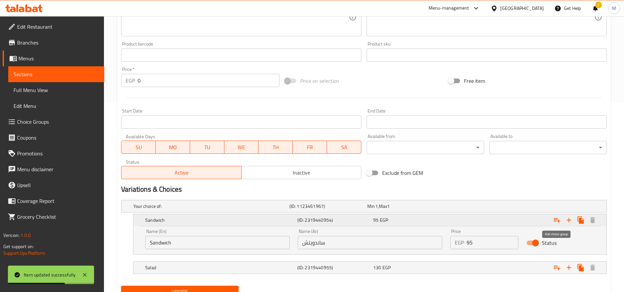
click at [557, 221] on icon "Expand" at bounding box center [557, 220] width 8 height 8
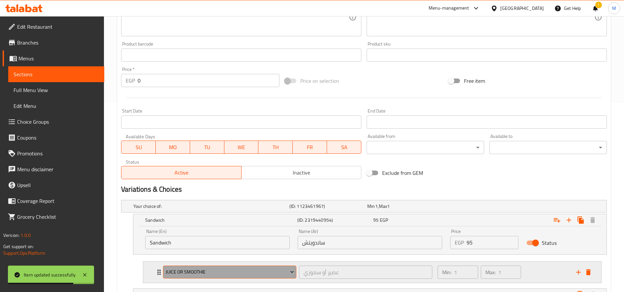
click at [204, 270] on span "Juice or Smoothie" at bounding box center [230, 272] width 128 height 8
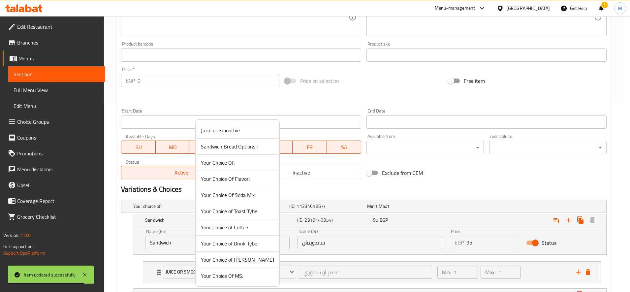
click at [237, 146] on span "Sandwich Bread Options :" at bounding box center [237, 147] width 73 height 8
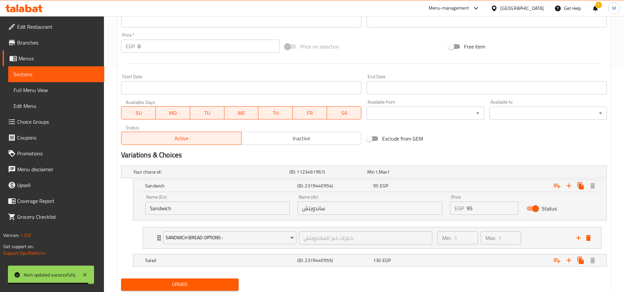
scroll to position [244, 0]
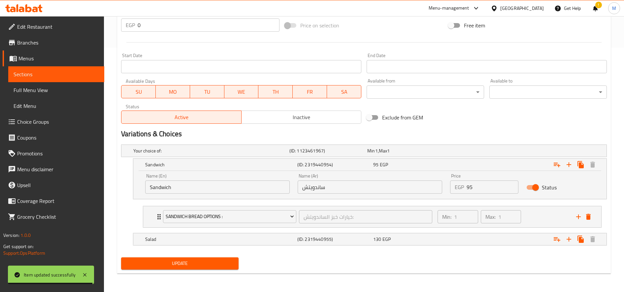
click at [194, 267] on span "Update" at bounding box center [179, 263] width 107 height 8
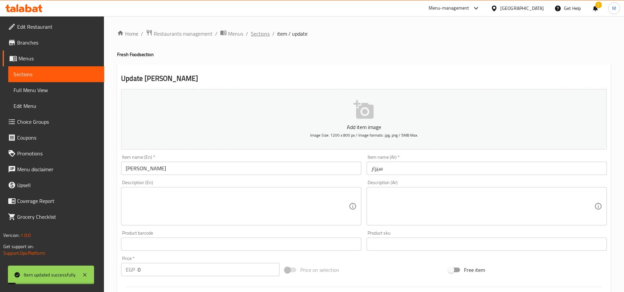
click at [265, 37] on span "Sections" at bounding box center [260, 34] width 19 height 8
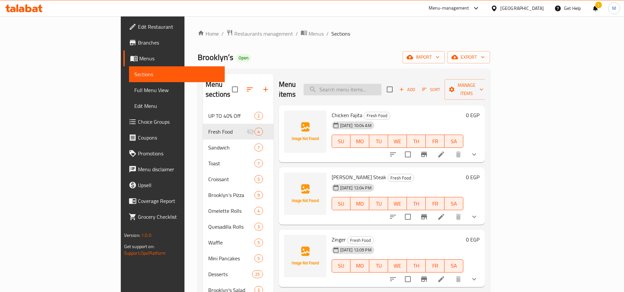
click at [381, 85] on input "search" at bounding box center [342, 90] width 78 height 12
paste input "Roast Turkey"
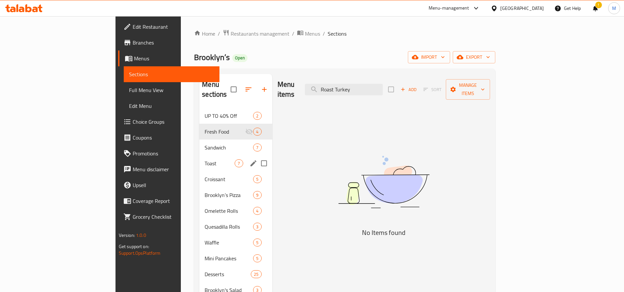
type input "Roast Turkey"
click at [205, 143] on span "Sandwich" at bounding box center [220, 147] width 30 height 8
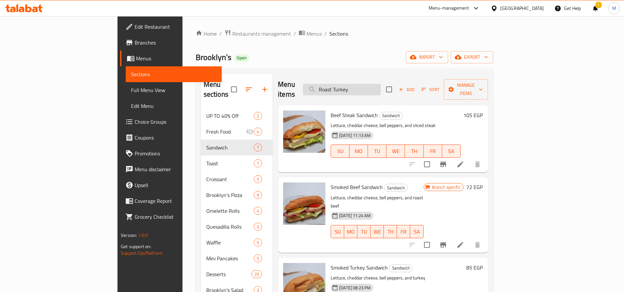
click at [381, 84] on input "Roast Turkey" at bounding box center [342, 90] width 78 height 12
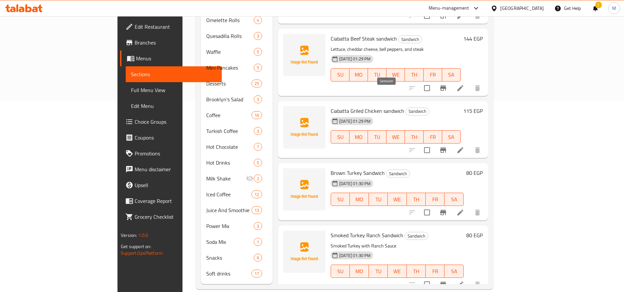
scroll to position [191, 0]
click at [483, 230] on h6 "80 EGP" at bounding box center [474, 234] width 16 height 9
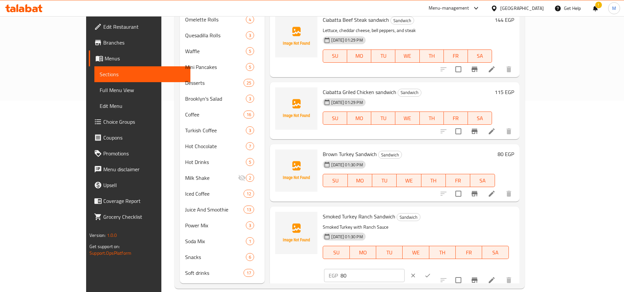
click at [404, 269] on input "80" at bounding box center [372, 275] width 64 height 13
type input "100"
click at [435, 268] on button "ok" at bounding box center [427, 275] width 15 height 15
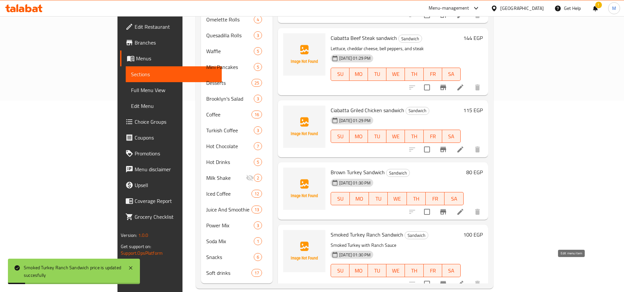
click at [464, 280] on icon at bounding box center [460, 284] width 8 height 8
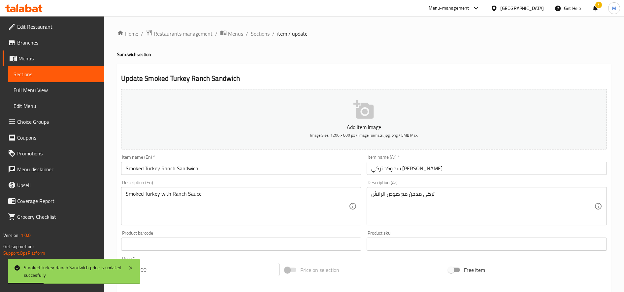
scroll to position [174, 0]
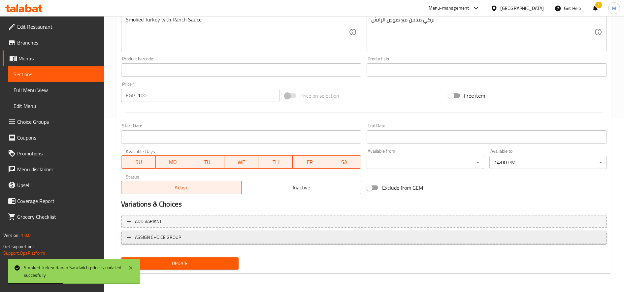
click at [271, 240] on span "ASSIGN CHOICE GROUP" at bounding box center [364, 237] width 474 height 8
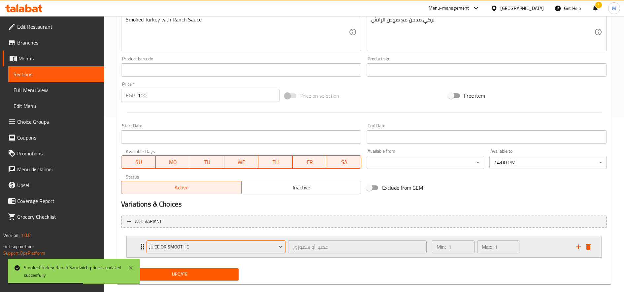
click at [230, 246] on span "Juice or Smoothie" at bounding box center [216, 247] width 134 height 8
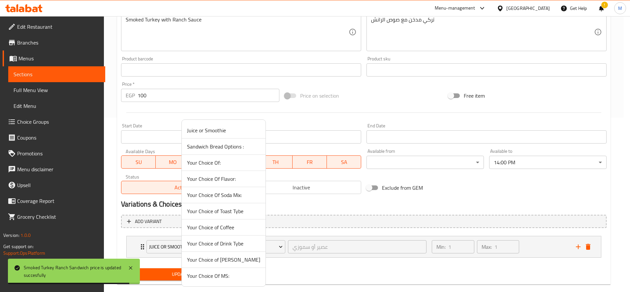
click at [232, 146] on span "Sandwich Bread Options :" at bounding box center [223, 147] width 73 height 8
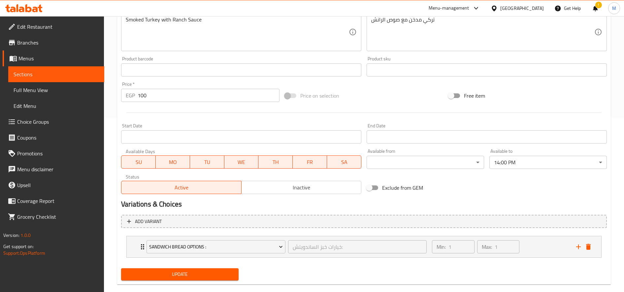
click at [203, 279] on button "Update" at bounding box center [179, 274] width 117 height 12
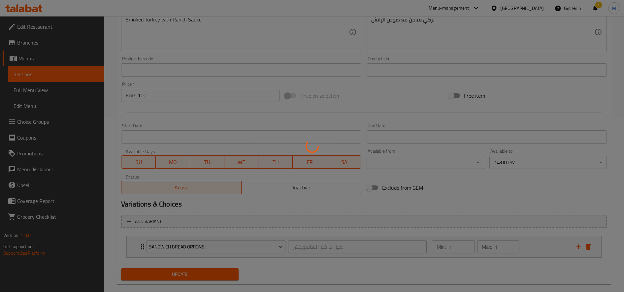
scroll to position [0, 0]
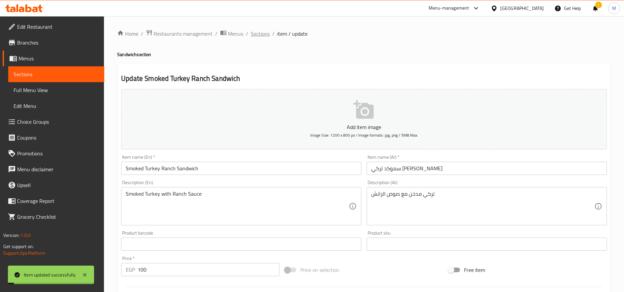
click at [262, 36] on span "Sections" at bounding box center [260, 34] width 19 height 8
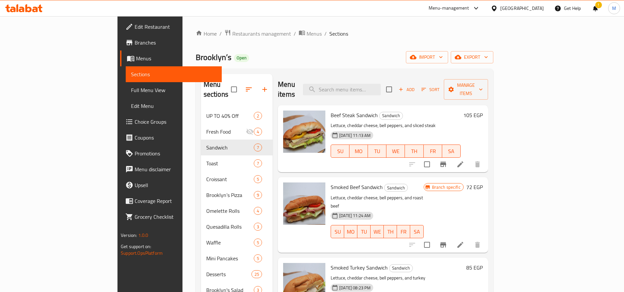
drag, startPoint x: 578, startPoint y: 180, endPoint x: 552, endPoint y: 212, distance: 41.4
click at [483, 184] on div "Branch specific 72 EGP" at bounding box center [453, 214] width 59 height 65
click at [446, 242] on icon "Branch-specific-item" at bounding box center [443, 244] width 6 height 5
click at [483, 182] on h6 "72 EGP" at bounding box center [474, 186] width 16 height 9
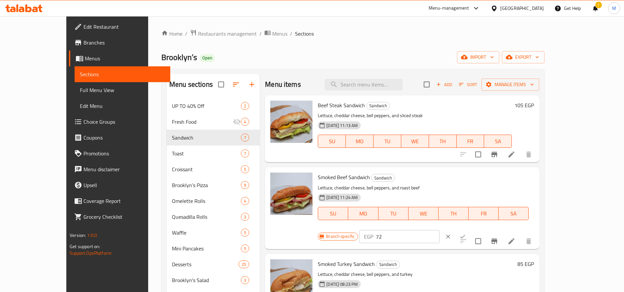
click at [439, 230] on input "72" at bounding box center [408, 236] width 64 height 13
type input "100"
click at [470, 229] on button "ok" at bounding box center [462, 236] width 15 height 15
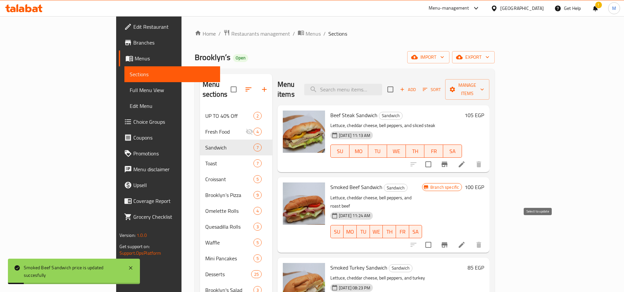
click at [435, 238] on input "checkbox" at bounding box center [428, 245] width 14 height 14
checkbox input "true"
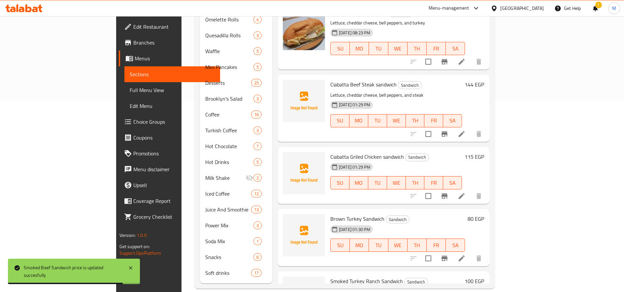
scroll to position [110, 0]
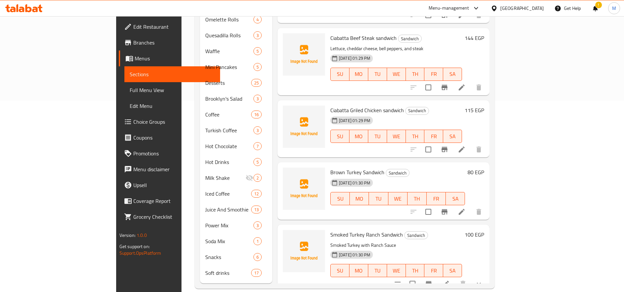
click at [450, 280] on icon at bounding box center [446, 284] width 8 height 8
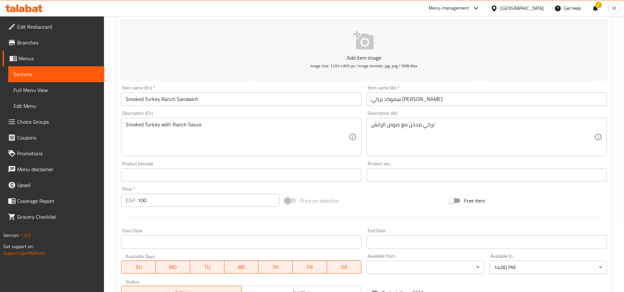
scroll to position [20, 0]
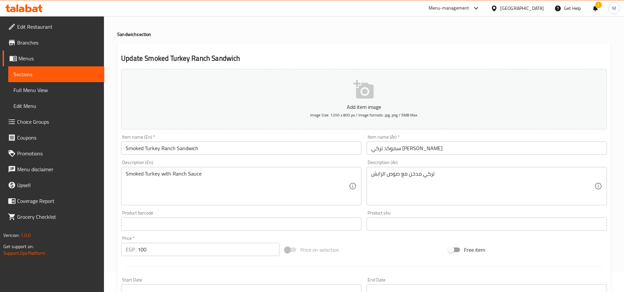
click at [165, 148] on input "Smoked Turkey Ranch Sandwich" at bounding box center [241, 148] width 240 height 13
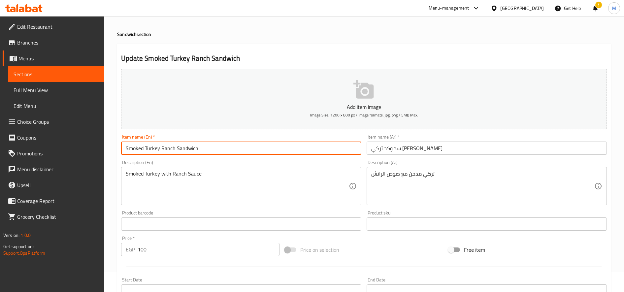
click at [165, 148] on input "Smoked Turkey Ranch Sandwich" at bounding box center [241, 148] width 240 height 13
type input "Smoked Turkey Sandwich"
click at [400, 149] on input "سموكد تركي رانش ساندويتش" at bounding box center [486, 148] width 240 height 13
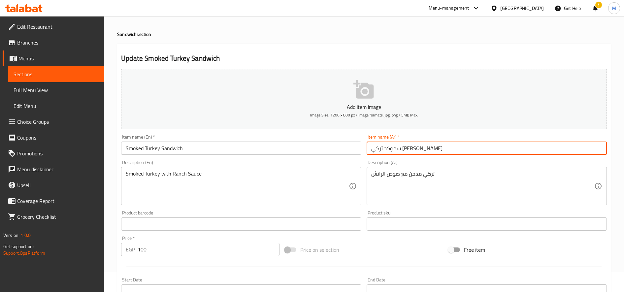
click at [400, 149] on input "سموكد تركي رانش ساندويتش" at bounding box center [486, 148] width 240 height 13
type input "سموكد تركي ساندويتش"
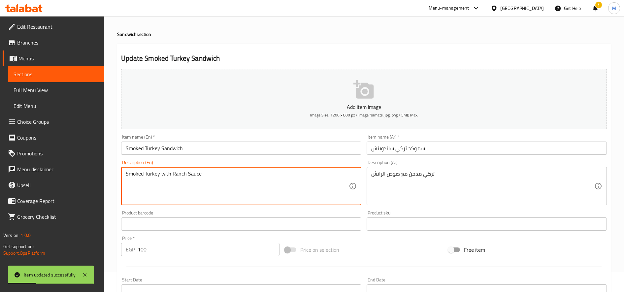
click at [160, 174] on textarea "Smoked Turkey with Ranch Sauce" at bounding box center [237, 186] width 223 height 31
drag, startPoint x: 161, startPoint y: 174, endPoint x: 240, endPoint y: 167, distance: 79.5
click at [240, 167] on div "Description (En) Smoked Turkey with Ranch Sauce Description (En)" at bounding box center [241, 182] width 240 height 45
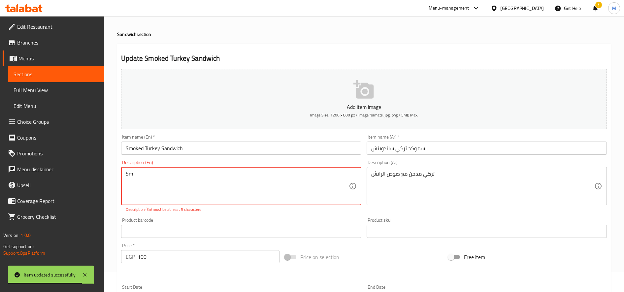
type textarea "S"
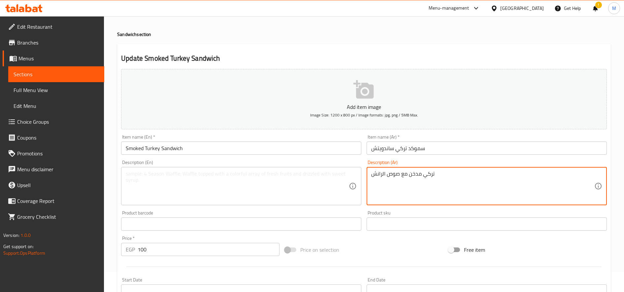
drag, startPoint x: 406, startPoint y: 174, endPoint x: 346, endPoint y: 174, distance: 60.4
type textarea "تركي مدخن"
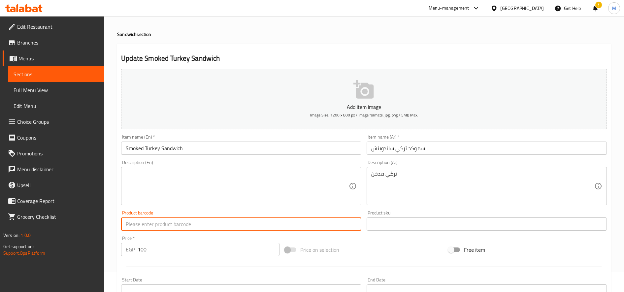
click at [123, 170] on div "Description (En)" at bounding box center [241, 186] width 240 height 38
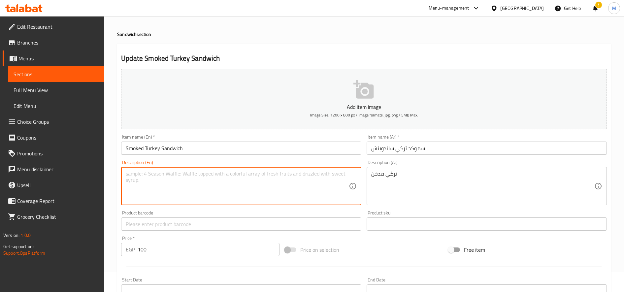
paste textarea "Roast Turkey"
type textarea "Roast Turkey"
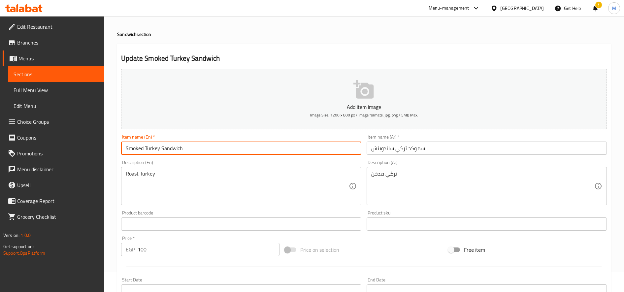
drag, startPoint x: 126, startPoint y: 149, endPoint x: 158, endPoint y: 149, distance: 32.3
click at [158, 149] on input "Smoked Turkey Sandwich" at bounding box center [241, 148] width 240 height 13
paste input "Roast"
type input "Roast Turkey Sandwich"
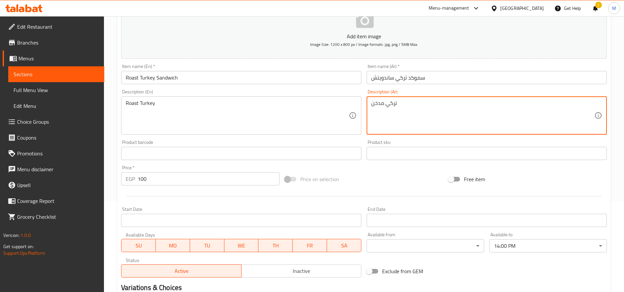
scroll to position [185, 0]
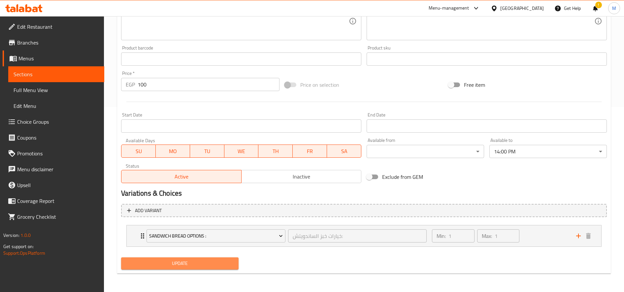
click at [203, 261] on span "Update" at bounding box center [179, 263] width 107 height 8
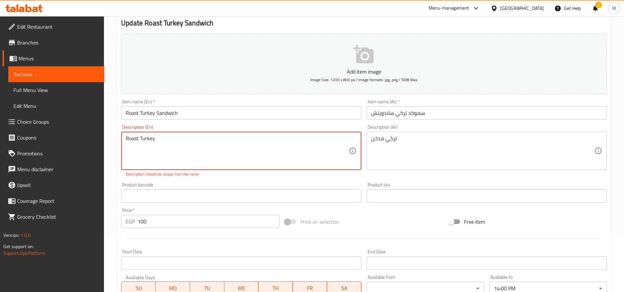
scroll to position [0, 0]
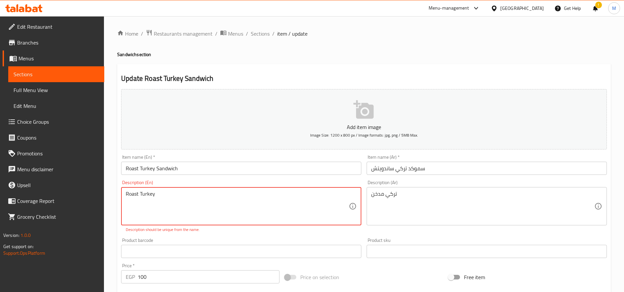
click at [185, 195] on textarea "Roast Turkey" at bounding box center [237, 206] width 223 height 31
click at [186, 193] on textarea "Roast Turkey" at bounding box center [237, 206] width 223 height 31
click at [164, 170] on input "Roast Turkey Sandwich" at bounding box center [241, 168] width 240 height 13
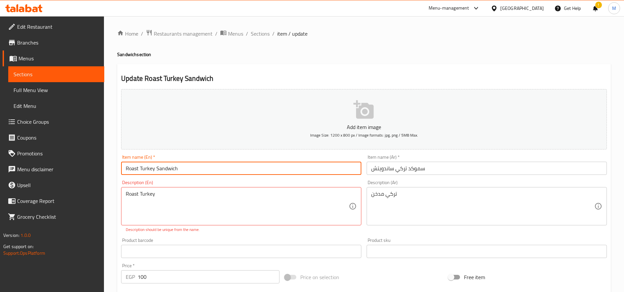
click at [164, 170] on input "Roast Turkey Sandwich" at bounding box center [241, 168] width 240 height 13
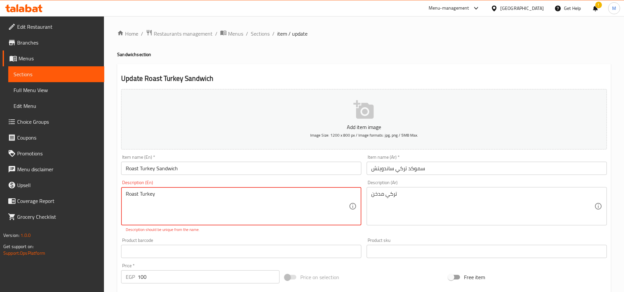
click at [193, 200] on textarea "Roast Turkey" at bounding box center [237, 206] width 223 height 31
paste textarea ""Freshly sliced roast turkey layered with crisp lettuce, juicy tomatoes, and cr…"
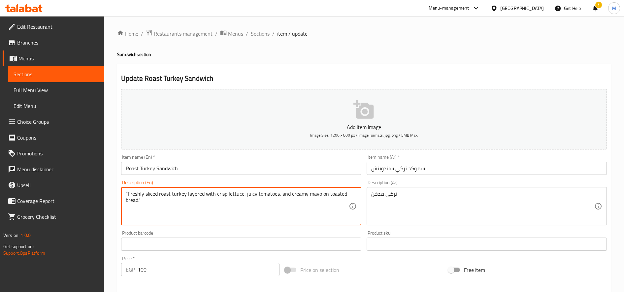
type textarea ""Freshly sliced roast turkey layered with crisp lettuce, juicy tomatoes, and cr…"
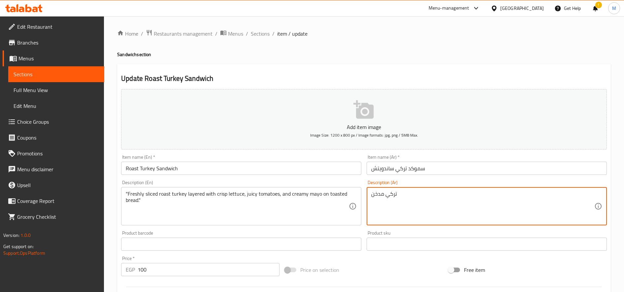
click at [394, 191] on textarea "تركي مدخن" at bounding box center [482, 206] width 223 height 31
paste textarea ""شريحة ديك رومي مشوي طازج مع خس مقرمش، طماطم طازجة، ومايونيز كريمي داخل خبز محم…"
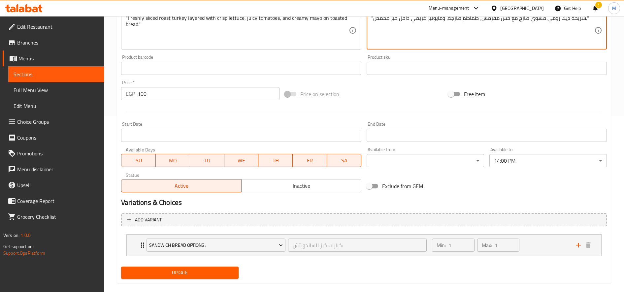
scroll to position [185, 0]
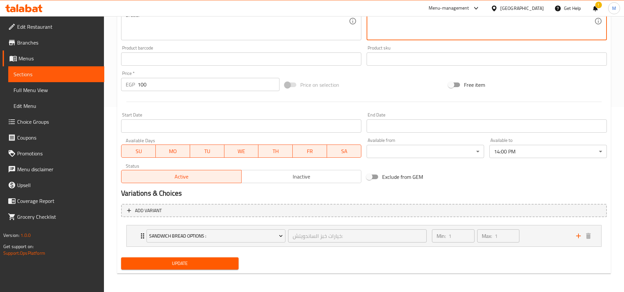
type textarea ""شريحة ديك رومي مشوي طازج مع خس مقرمش، طماطم طازجة، ومايونيز كريمي داخل خبز محم…"
click at [190, 259] on span "Update" at bounding box center [179, 263] width 107 height 8
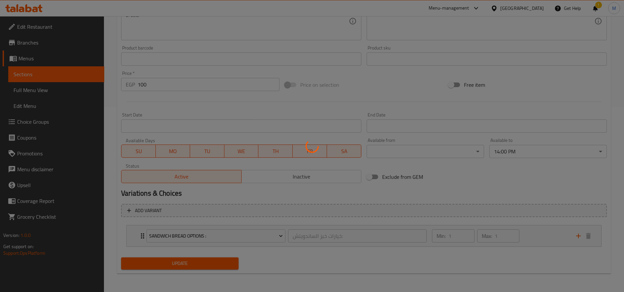
scroll to position [0, 0]
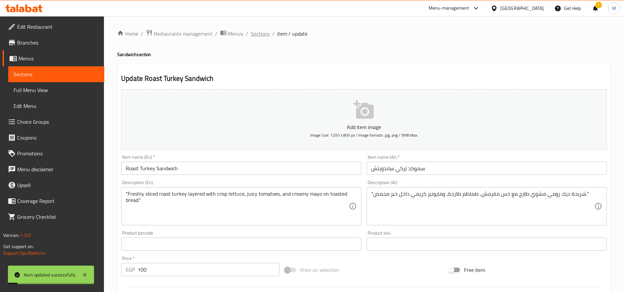
click at [259, 31] on span "Sections" at bounding box center [260, 34] width 19 height 8
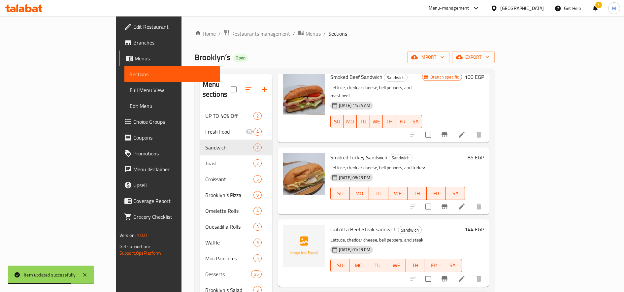
scroll to position [55, 0]
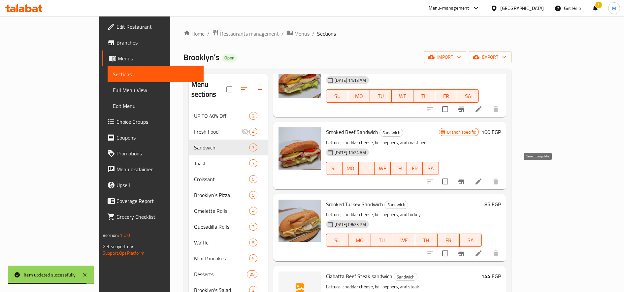
click at [452, 174] on input "checkbox" at bounding box center [445, 181] width 14 height 14
checkbox input "true"
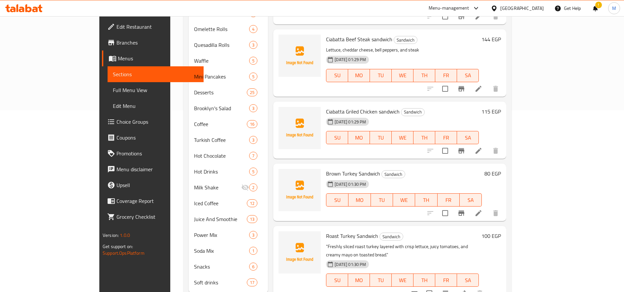
scroll to position [191, 0]
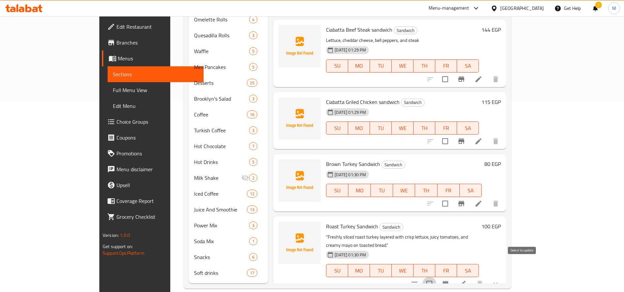
click at [436, 277] on input "checkbox" at bounding box center [429, 284] width 14 height 14
checkbox input "true"
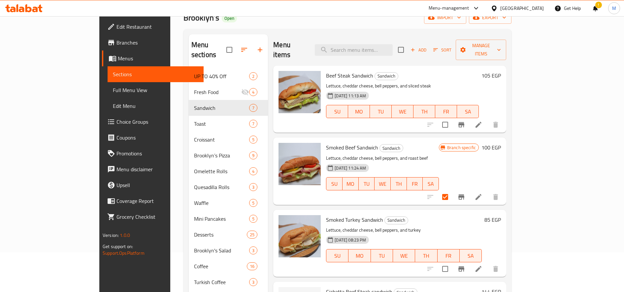
scroll to position [0, 0]
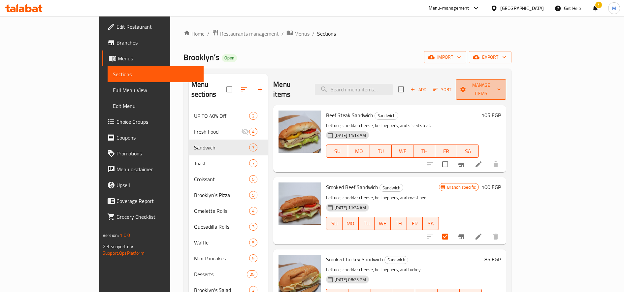
click at [501, 86] on span "Manage items" at bounding box center [481, 89] width 40 height 16
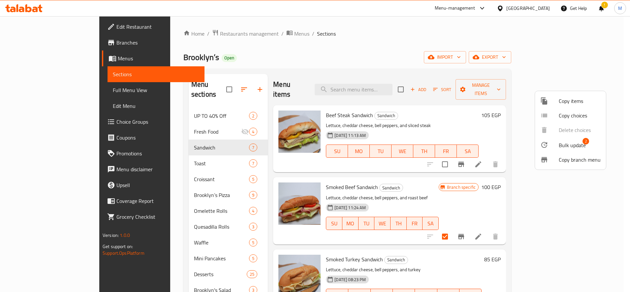
click at [565, 144] on span "Bulk update" at bounding box center [572, 145] width 27 height 8
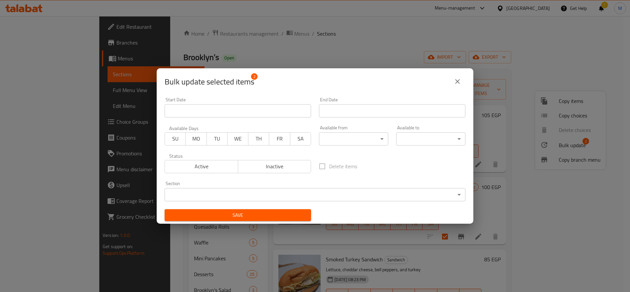
click at [240, 197] on body "​ Menu-management Egypt Get Help ! M Edit Restaurant Branches Menus Sections Fu…" at bounding box center [315, 154] width 630 height 276
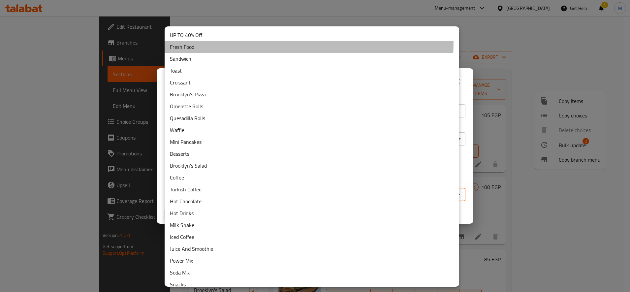
click at [211, 41] on li "Fresh Food" at bounding box center [312, 47] width 295 height 12
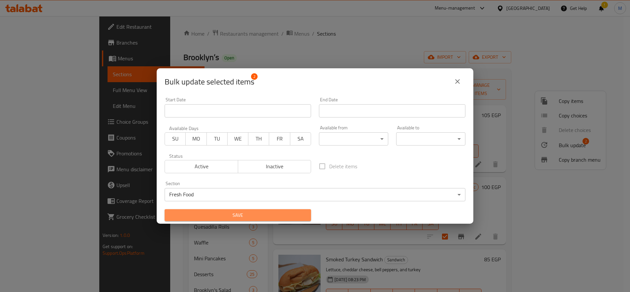
click at [273, 217] on span "Save" at bounding box center [238, 215] width 136 height 8
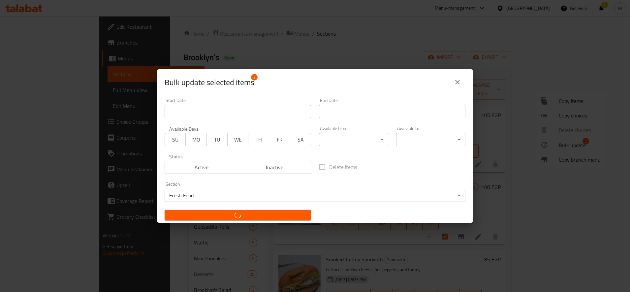
checkbox input "false"
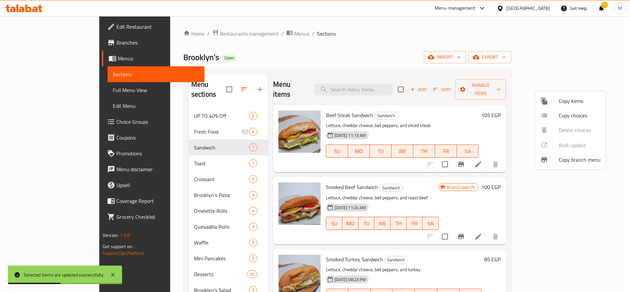
click at [455, 118] on div at bounding box center [315, 146] width 630 height 292
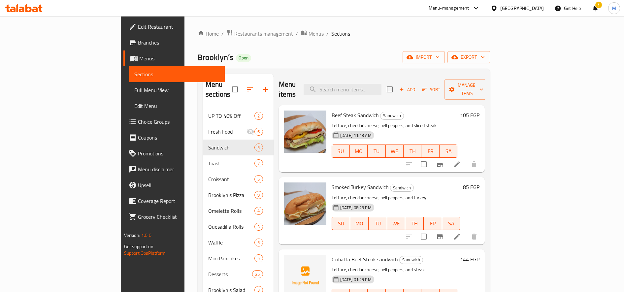
click at [234, 33] on span "Restaurants management" at bounding box center [263, 34] width 59 height 8
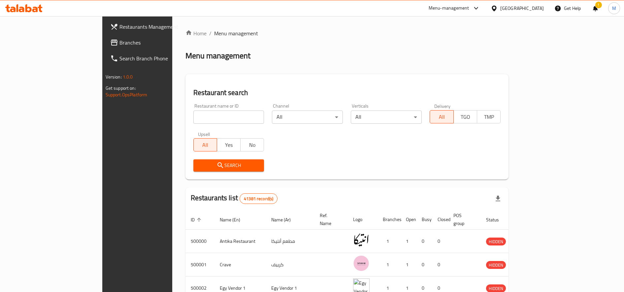
click at [197, 117] on input "search" at bounding box center [228, 117] width 71 height 13
paste input "686041"
type input "686041"
click button "Search" at bounding box center [228, 165] width 71 height 12
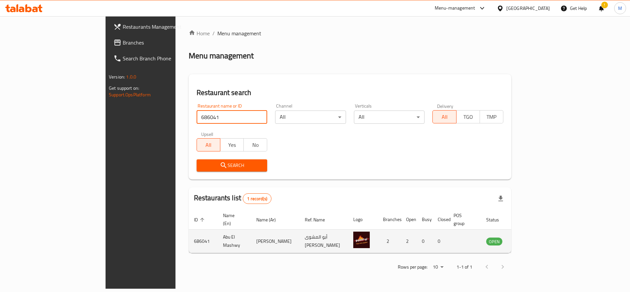
click at [528, 239] on icon "enhanced table" at bounding box center [524, 242] width 7 height 6
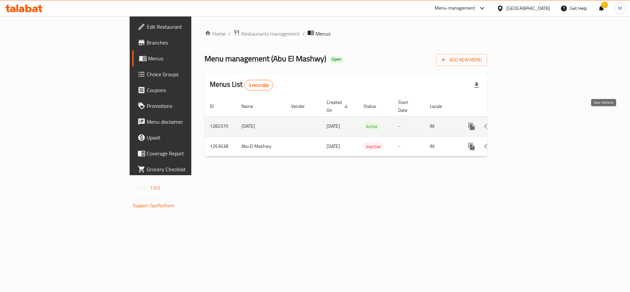
click at [522, 123] on icon "enhanced table" at bounding box center [519, 126] width 6 height 6
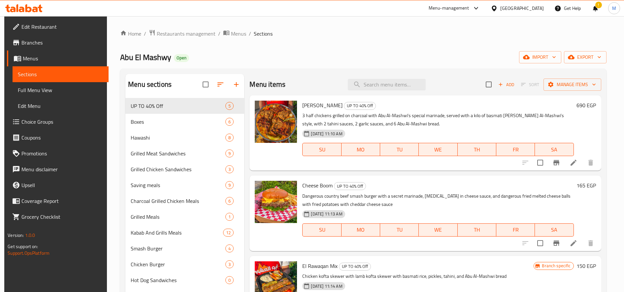
click at [34, 44] on span "Branches" at bounding box center [62, 43] width 82 height 8
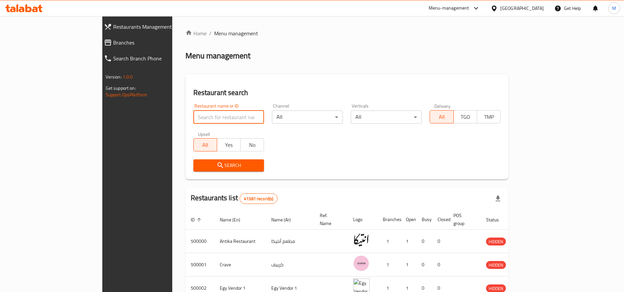
click at [193, 118] on input "search" at bounding box center [228, 117] width 71 height 13
paste input "704292"
type input "704292"
click at [193, 170] on button "Search" at bounding box center [228, 165] width 71 height 12
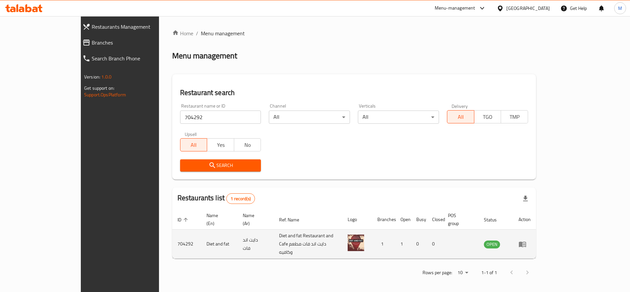
click at [526, 240] on icon "enhanced table" at bounding box center [523, 244] width 8 height 8
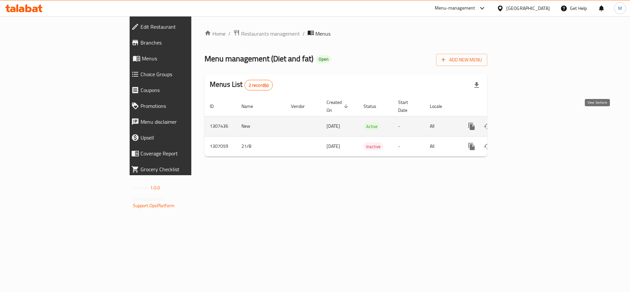
click at [527, 118] on link "enhanced table" at bounding box center [519, 126] width 16 height 16
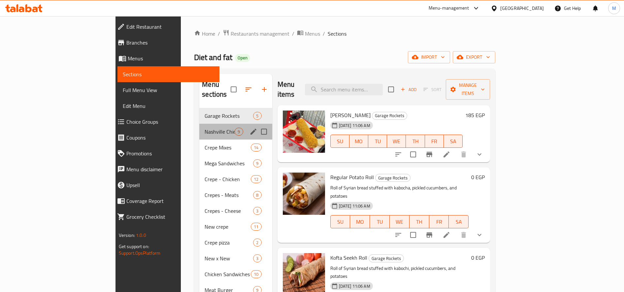
click at [199, 124] on div "Nashville Chicken 9" at bounding box center [235, 132] width 73 height 16
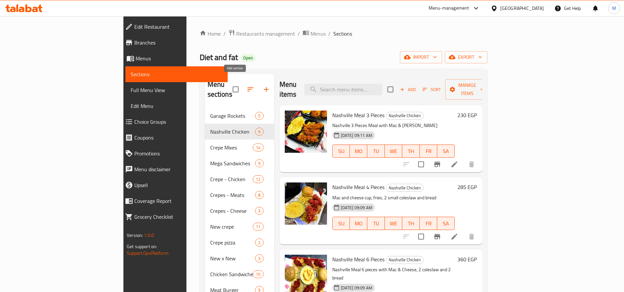
click at [262, 85] on icon "button" at bounding box center [266, 89] width 8 height 8
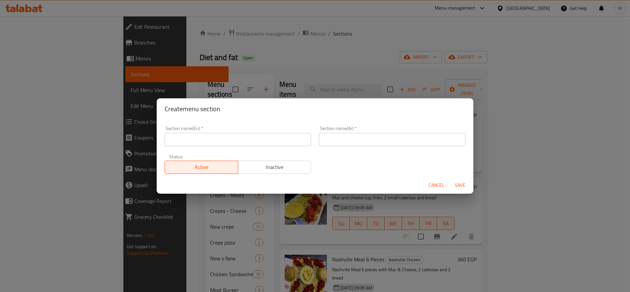
click at [344, 138] on input "text" at bounding box center [392, 139] width 146 height 13
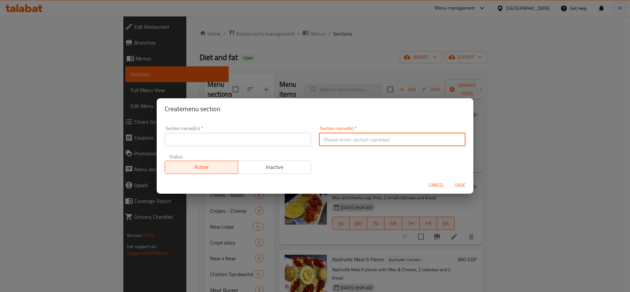
paste input "البريسكت"
type input "البريسكت"
click at [221, 144] on input "text" at bounding box center [238, 139] width 146 height 13
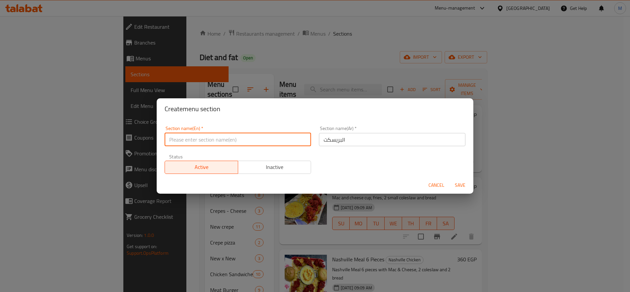
paste input "Brisket"
type input "Brisket"
click at [464, 185] on span "Save" at bounding box center [460, 185] width 16 height 8
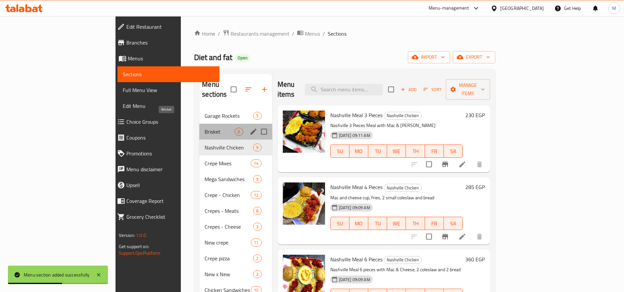
click at [205, 128] on span "Brisket" at bounding box center [220, 132] width 30 height 8
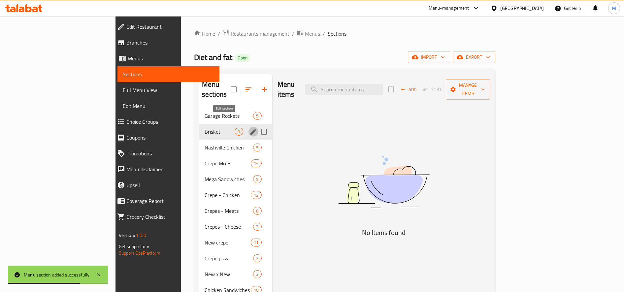
click at [250, 129] on icon "edit" at bounding box center [253, 132] width 6 height 6
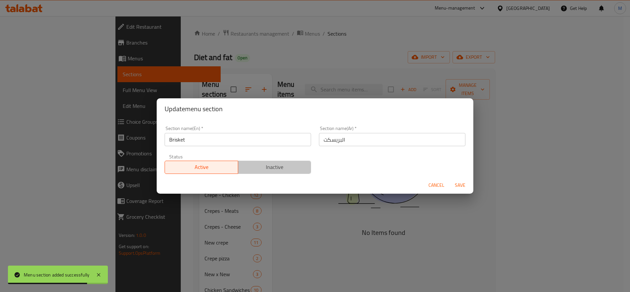
drag, startPoint x: 272, startPoint y: 173, endPoint x: 322, endPoint y: 165, distance: 50.1
click at [274, 173] on button "Inactive" at bounding box center [275, 167] width 74 height 13
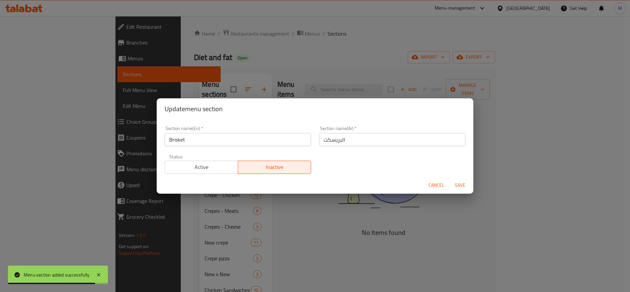
click at [459, 181] on span "Save" at bounding box center [460, 185] width 16 height 8
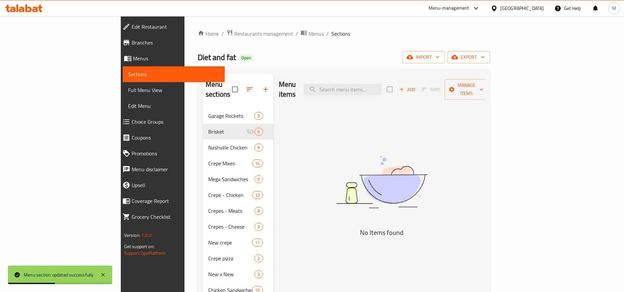
click at [416, 86] on span "Add" at bounding box center [407, 90] width 18 height 8
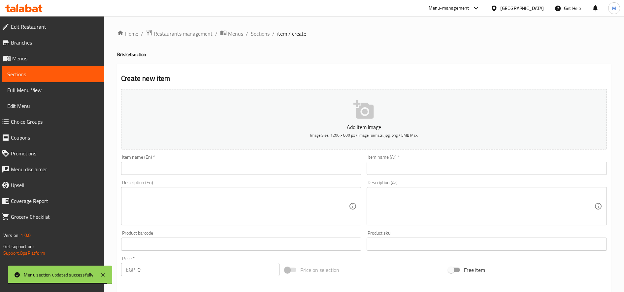
click at [429, 173] on input "text" at bounding box center [486, 168] width 240 height 13
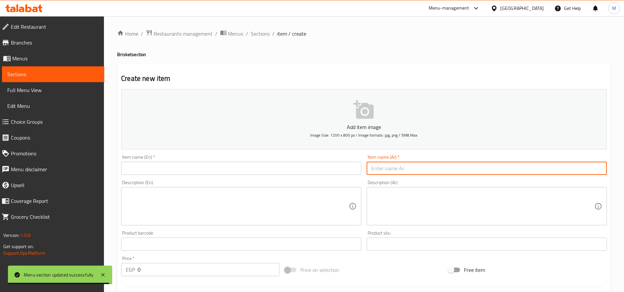
paste input "كرماليزد بريسكت ب ١٩٠"
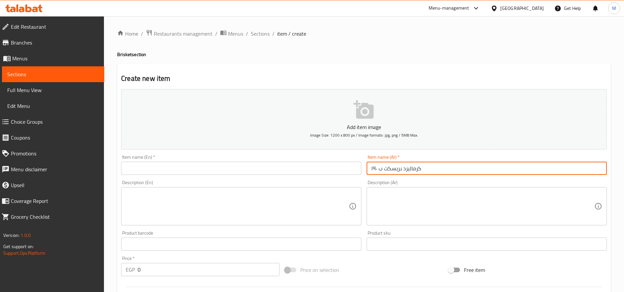
click at [375, 168] on input "كرماليزد بريسكت ب ١٩٠" at bounding box center [486, 168] width 240 height 13
click at [374, 167] on input "كرماليزد بريسكت ب" at bounding box center [486, 168] width 240 height 13
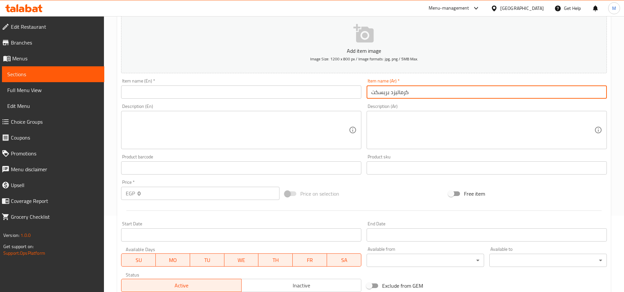
scroll to position [110, 0]
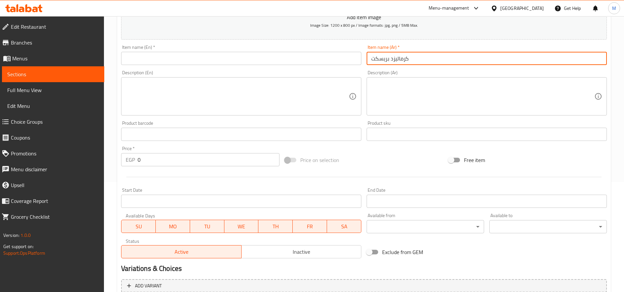
type input "كرماليزد بريسكت"
click at [204, 159] on input "0" at bounding box center [209, 159] width 142 height 13
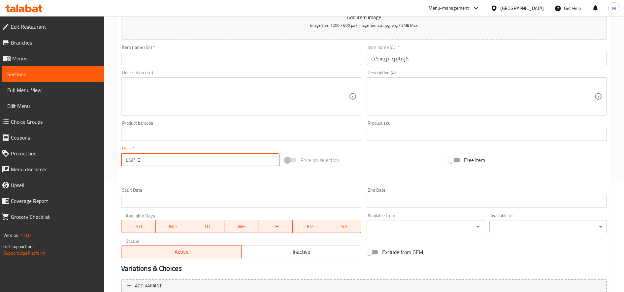
click at [204, 159] on input "0" at bounding box center [209, 159] width 142 height 13
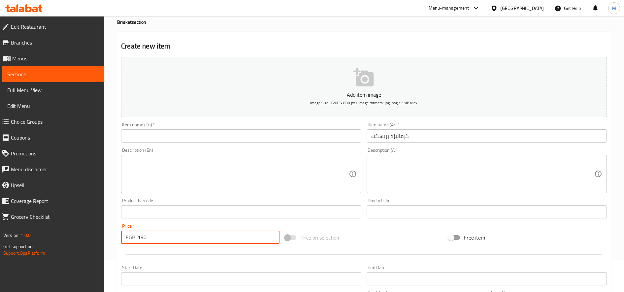
scroll to position [0, 0]
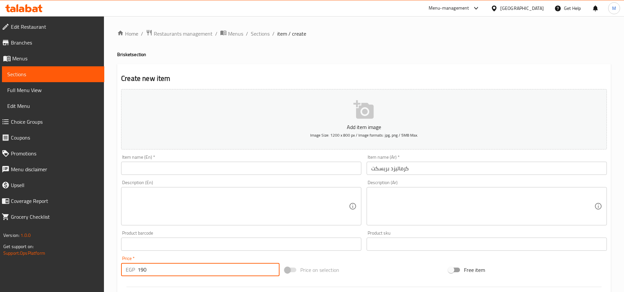
type input "190"
click at [436, 168] on input "كرماليزد بريسكت" at bounding box center [486, 168] width 240 height 13
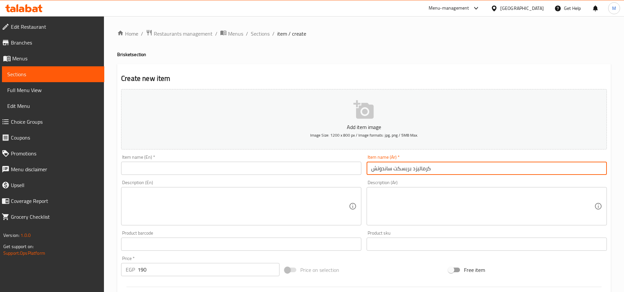
click at [436, 168] on input "كرماليزد بريسكت ساندوتش" at bounding box center [486, 168] width 240 height 13
type input "كرماليزد بريسكت ساندوتش"
click at [218, 174] on input "text" at bounding box center [241, 168] width 240 height 13
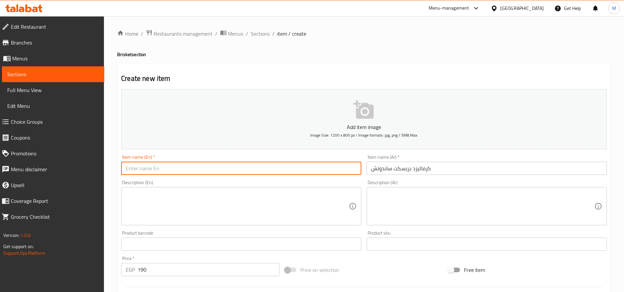
paste input "Caramelized Brisket Sandwich"
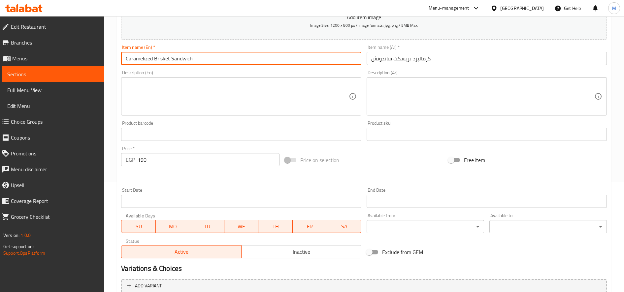
type input "Caramelized Brisket Sandwich"
click at [482, 108] on textarea at bounding box center [482, 96] width 223 height 31
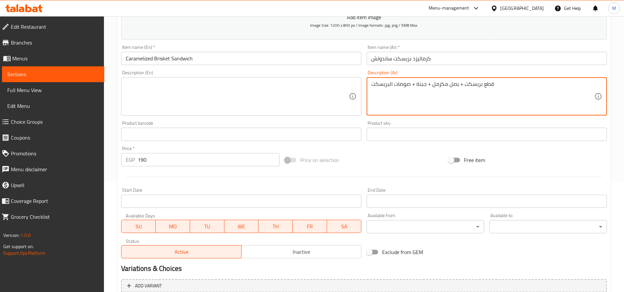
click at [477, 83] on textarea "قطع بريسكت + بصل مكرمل + جبنة + صوصات البريسكت" at bounding box center [482, 96] width 223 height 31
type textarea "قطع بريسكت + بصل مكرمل + جبنة + صوصات البريسكت"
click at [233, 98] on textarea at bounding box center [237, 96] width 223 height 31
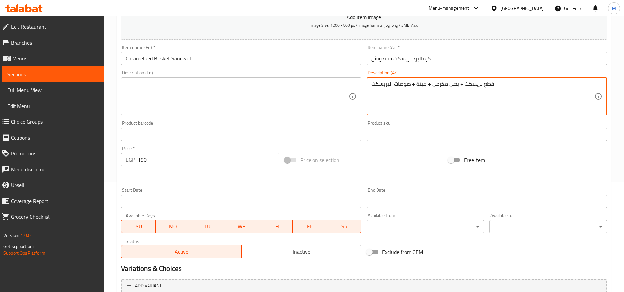
paste textarea "Brisket pieces + caramelized onions + cheese + brisket sauces"
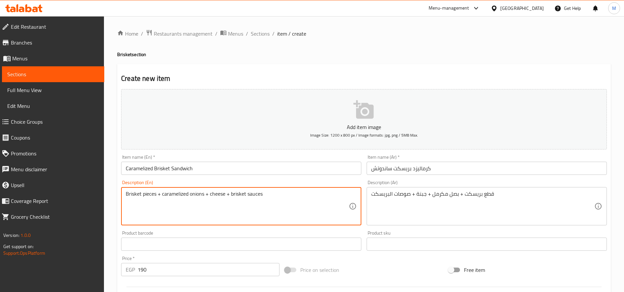
scroll to position [174, 0]
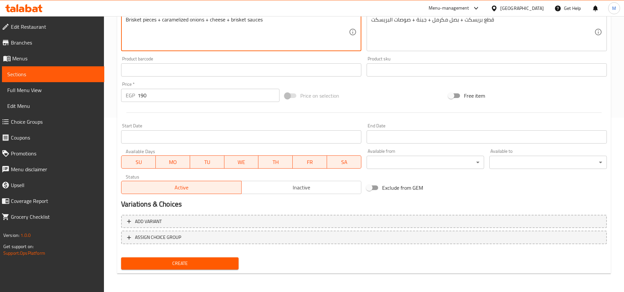
type textarea "Brisket pieces + caramelized onions + cheese + brisket sauces"
click at [220, 265] on span "Create" at bounding box center [179, 263] width 107 height 8
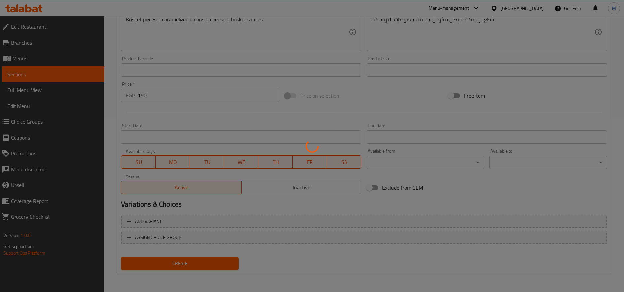
type input "0"
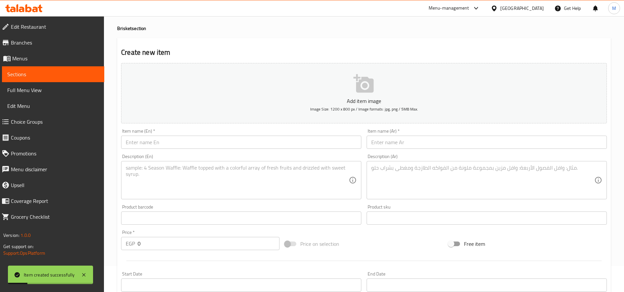
scroll to position [0, 0]
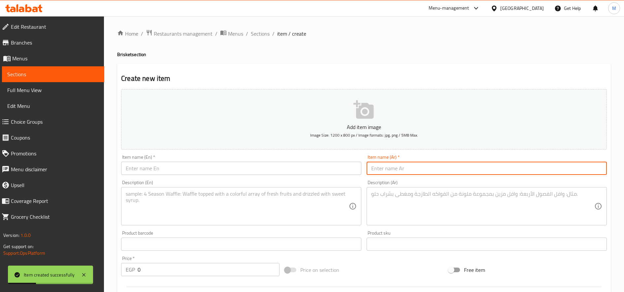
click at [503, 173] on input "text" at bounding box center [486, 168] width 240 height 13
paste input "وجبه بريسكت"
type input "وجبه بريسكت"
click at [524, 198] on textarea at bounding box center [482, 206] width 223 height 31
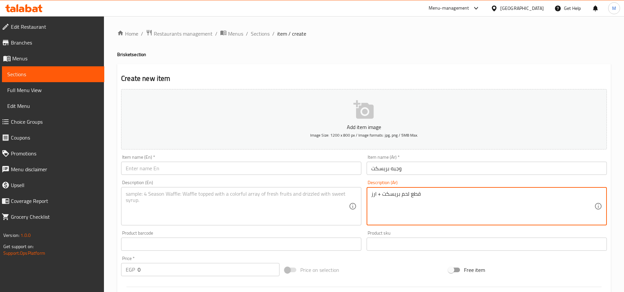
paste textarea "معاها بطاطس ورز و صوصات وعيش"
click at [393, 194] on textarea "قطع لحم بريسكت + ارز معاها بطاطس ورز و صوصات وعيش" at bounding box center [482, 206] width 223 height 31
paste textarea "بطاطس و"
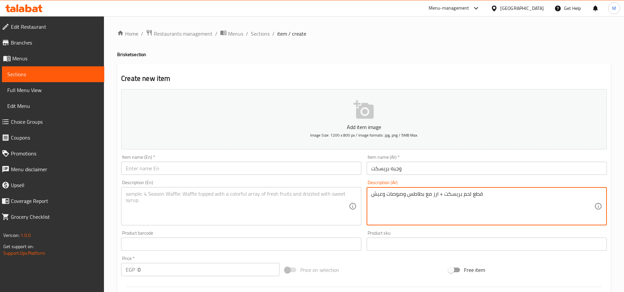
type textarea "قطع لحم بريسكت + ارز مع بطاطس وصوصات وعيش"
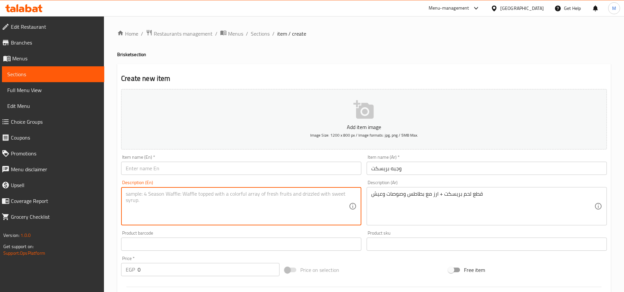
click at [170, 202] on textarea at bounding box center [237, 206] width 223 height 31
paste textarea "Brisket pieces + rice with potatoes, sauces and bread"
type textarea "Brisket pieces + rice with potatoes, sauces and bread"
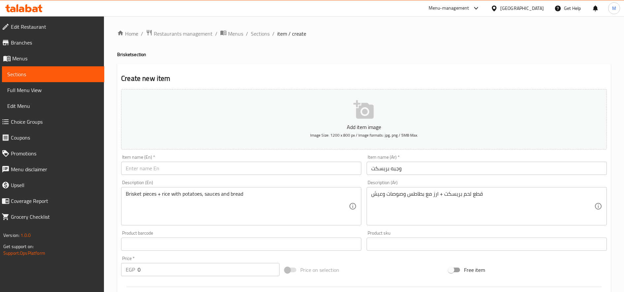
click at [396, 161] on div "Item name (Ar)   * وجبه بريسكت Item name (Ar) *" at bounding box center [486, 165] width 240 height 20
click at [396, 168] on input "وجبه بريسكت" at bounding box center [486, 168] width 240 height 13
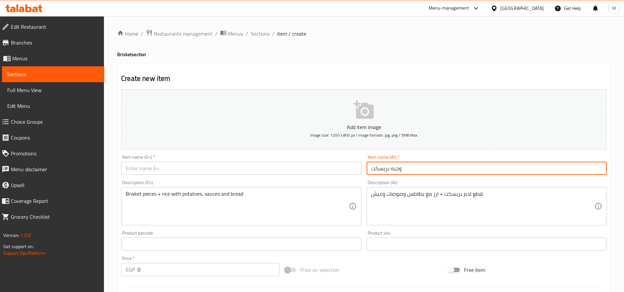
click at [396, 168] on input "وجبه بريسكت" at bounding box center [486, 168] width 240 height 13
click at [175, 167] on input "text" at bounding box center [241, 168] width 240 height 13
paste input "Brisket meal"
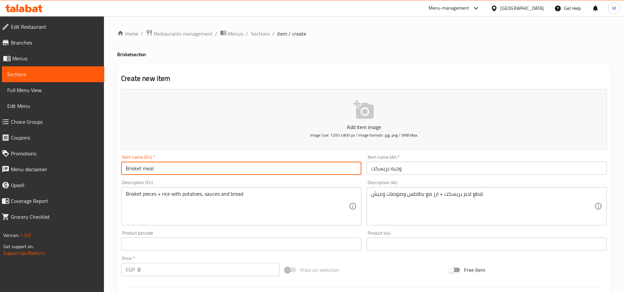
type input "Brisket meal"
click at [173, 266] on input "0" at bounding box center [209, 269] width 142 height 13
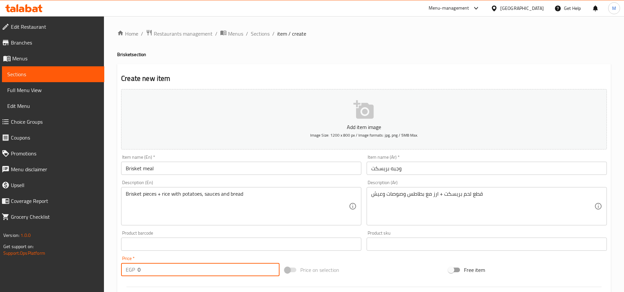
click at [173, 266] on input "0" at bounding box center [209, 269] width 142 height 13
type input "290"
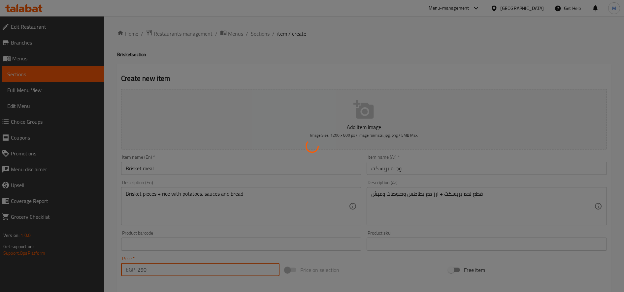
type input "0"
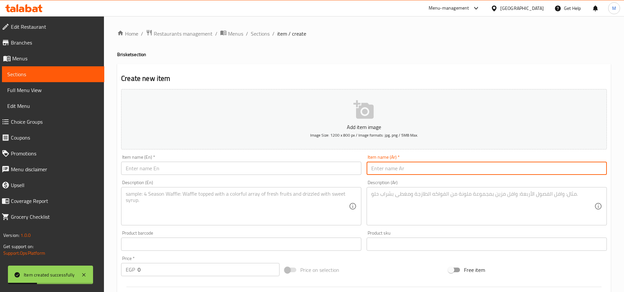
click at [434, 166] on input "text" at bounding box center [486, 168] width 240 height 13
paste input "كريب بريسكت برجر"
type input "كريب بريسكت برجر"
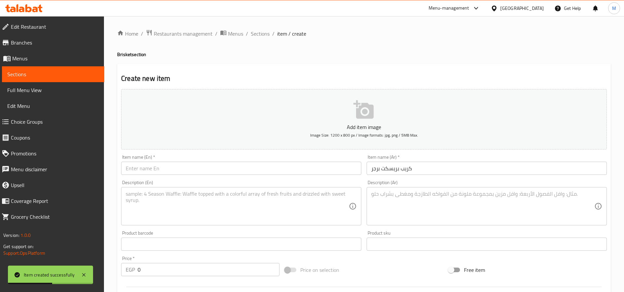
click at [225, 175] on div "Item name (En)   * Item name (En) *" at bounding box center [240, 164] width 245 height 25
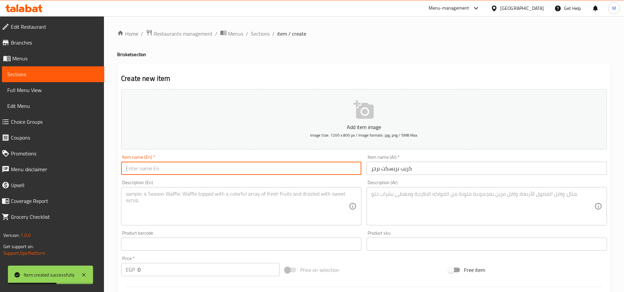
click at [232, 170] on input "text" at bounding box center [241, 168] width 240 height 13
paste input "Brisket Burger Crepe"
type input "Brisket Burger Crepe"
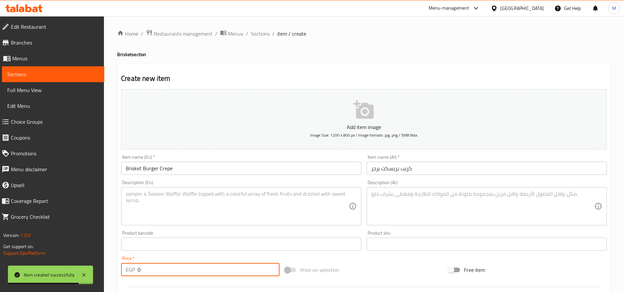
click at [180, 267] on input "0" at bounding box center [209, 269] width 142 height 13
type input "210"
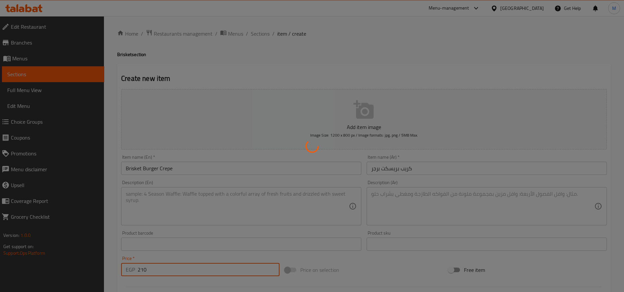
type input "0"
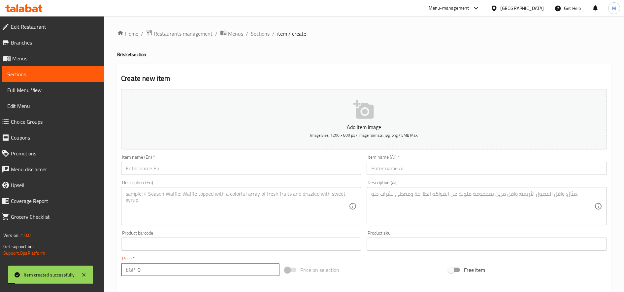
click at [260, 37] on span "Sections" at bounding box center [260, 34] width 19 height 8
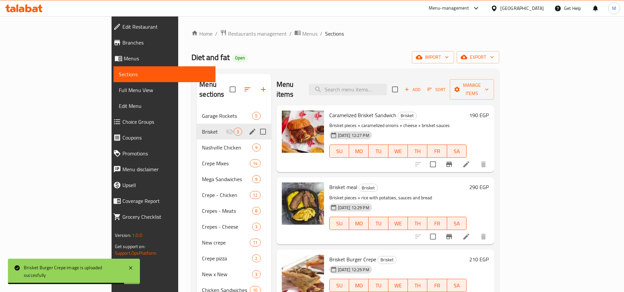
click at [248, 128] on icon "edit" at bounding box center [252, 132] width 8 height 8
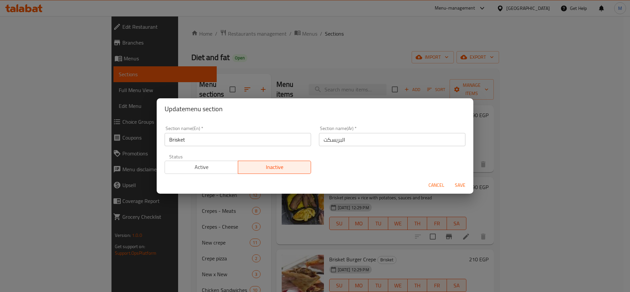
drag, startPoint x: 218, startPoint y: 159, endPoint x: 221, endPoint y: 163, distance: 4.8
click at [219, 161] on div "Active Inactive" at bounding box center [238, 164] width 146 height 20
click at [221, 166] on span "Active" at bounding box center [202, 167] width 68 height 10
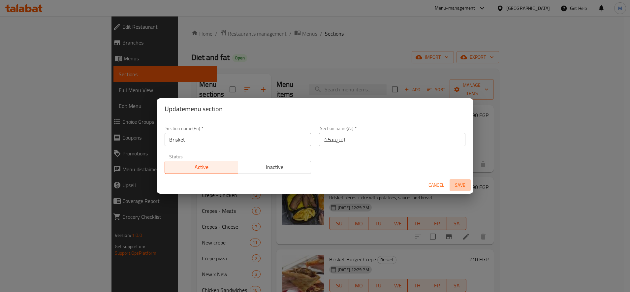
click at [459, 184] on span "Save" at bounding box center [460, 185] width 16 height 8
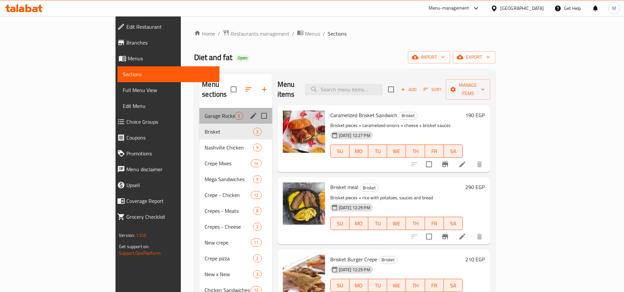
click at [199, 112] on div "Garage Rockets 5" at bounding box center [235, 116] width 73 height 16
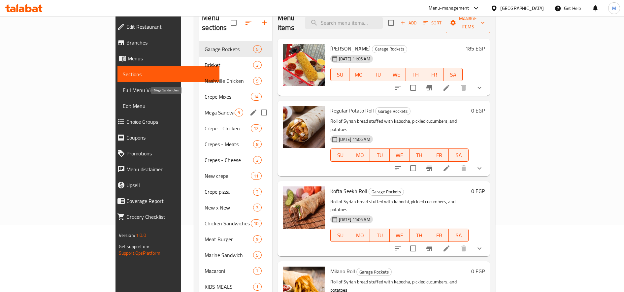
scroll to position [128, 0]
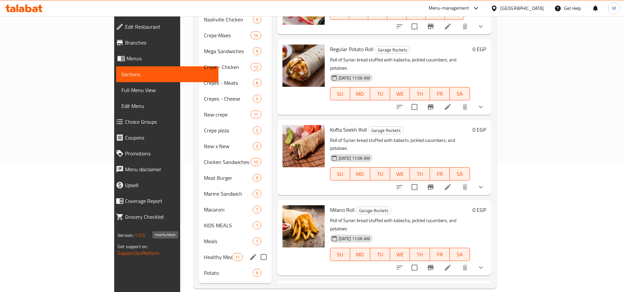
click at [199, 252] on div "Healthy Meals 11" at bounding box center [235, 257] width 73 height 16
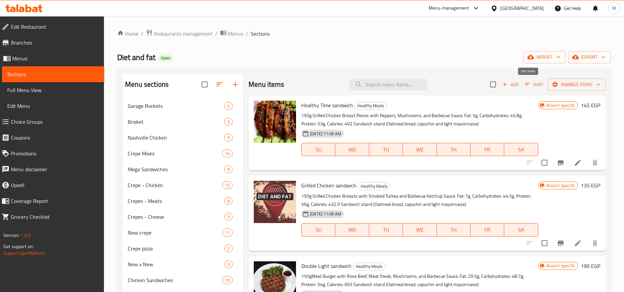
click at [526, 84] on span "Sort" at bounding box center [534, 85] width 18 height 8
click at [524, 84] on icon "button" at bounding box center [527, 84] width 6 height 6
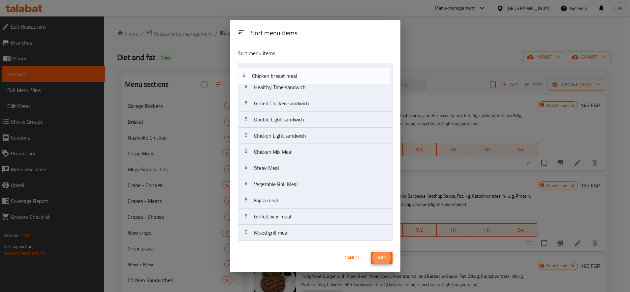
drag, startPoint x: 248, startPoint y: 186, endPoint x: 244, endPoint y: 74, distance: 112.5
click at [244, 74] on nav "Healthy Time sandwich Grilled Chicken sandwich Double Light sandwich Chicken Li…" at bounding box center [315, 152] width 155 height 178
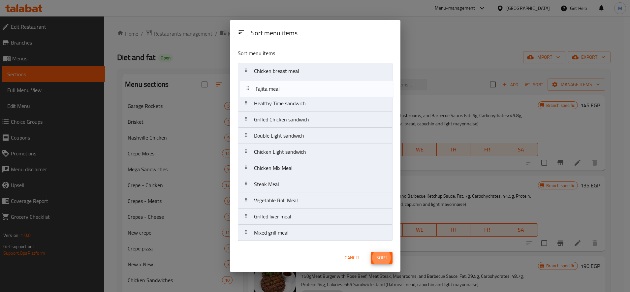
drag, startPoint x: 242, startPoint y: 202, endPoint x: 244, endPoint y: 88, distance: 113.2
click at [244, 88] on nav "Chicken breast meal Healthy Time sandwich Grilled Chicken sandwich Double Light…" at bounding box center [315, 152] width 155 height 178
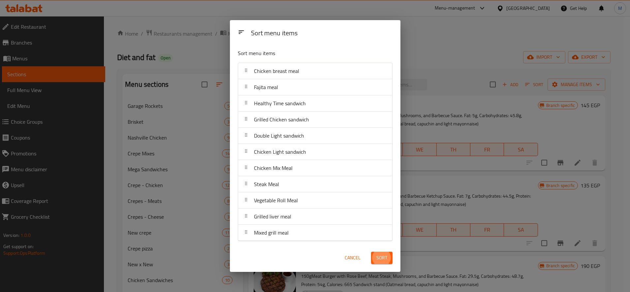
click at [380, 257] on span "Sort" at bounding box center [381, 258] width 11 height 8
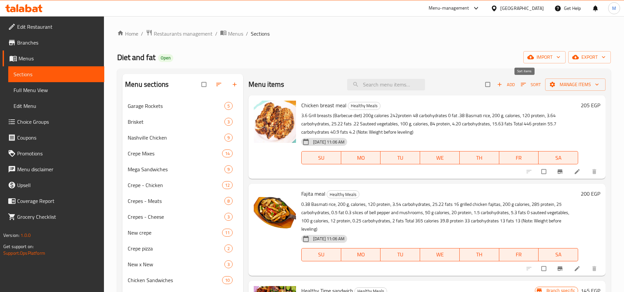
click at [520, 87] on icon "button" at bounding box center [523, 84] width 7 height 7
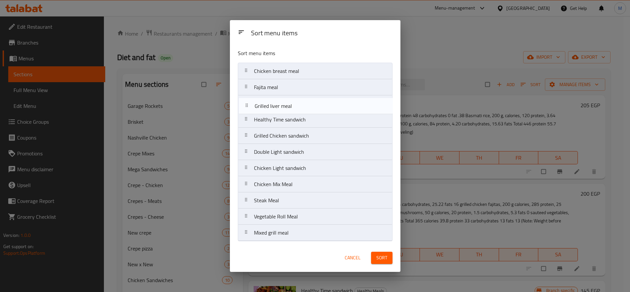
drag, startPoint x: 246, startPoint y: 208, endPoint x: 247, endPoint y: 103, distance: 105.2
click at [247, 103] on nav "Chicken breast meal Fajita meal Healthy Time sandwich Grilled Chicken sandwich …" at bounding box center [315, 152] width 155 height 178
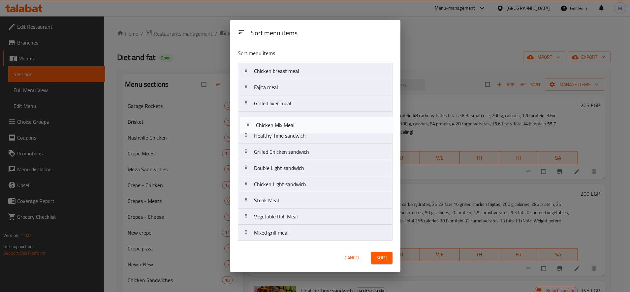
drag, startPoint x: 245, startPoint y: 186, endPoint x: 247, endPoint y: 123, distance: 63.4
click at [247, 123] on nav "Chicken breast meal Fajita meal Grilled liver meal Healthy Time sandwich Grille…" at bounding box center [315, 152] width 155 height 178
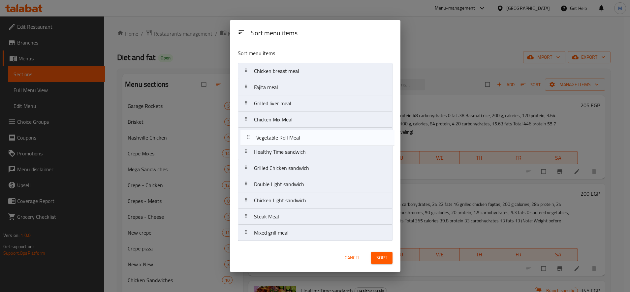
drag, startPoint x: 246, startPoint y: 219, endPoint x: 247, endPoint y: 137, distance: 81.8
click at [247, 137] on nav "Chicken breast meal Fajita meal Grilled liver meal Chicken Mix Meal Healthy Tim…" at bounding box center [315, 152] width 155 height 178
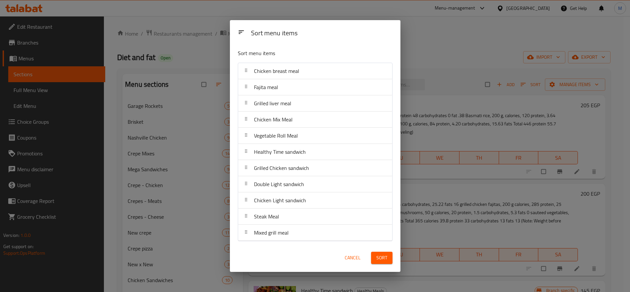
click at [382, 253] on button "Sort" at bounding box center [381, 258] width 21 height 12
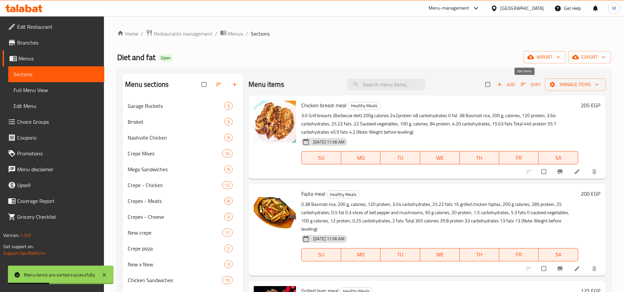
click at [525, 81] on span "Sort" at bounding box center [531, 85] width 20 height 8
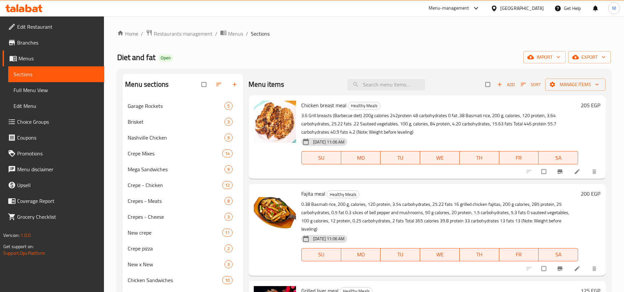
click at [581, 105] on h6 "205 EGP" at bounding box center [590, 105] width 19 height 9
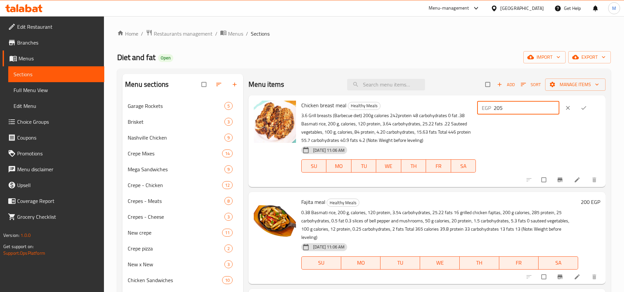
drag, startPoint x: 505, startPoint y: 107, endPoint x: 514, endPoint y: 106, distance: 8.3
click at [514, 106] on input "205" at bounding box center [526, 107] width 66 height 13
type input "210"
click at [585, 108] on span "ok" at bounding box center [584, 108] width 8 height 7
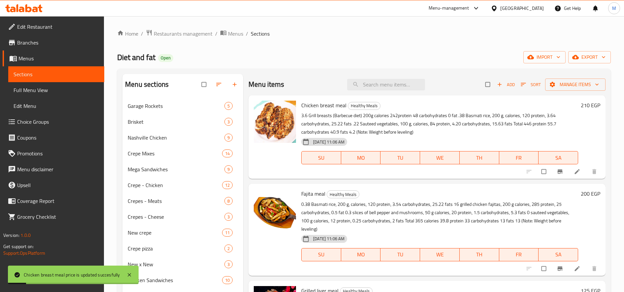
click at [583, 194] on h6 "200 EGP" at bounding box center [590, 193] width 19 height 9
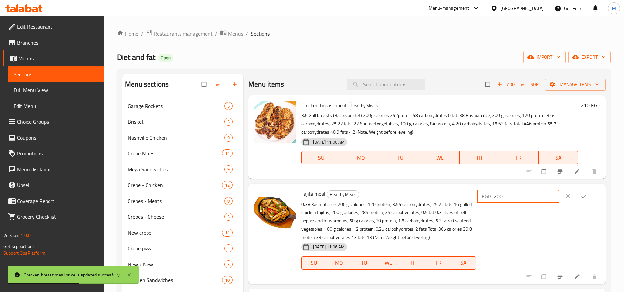
click at [506, 197] on input "200" at bounding box center [526, 196] width 66 height 13
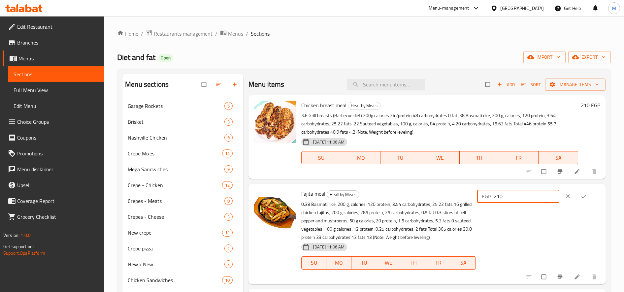
type input "210"
click at [577, 194] on button "ok" at bounding box center [584, 196] width 16 height 15
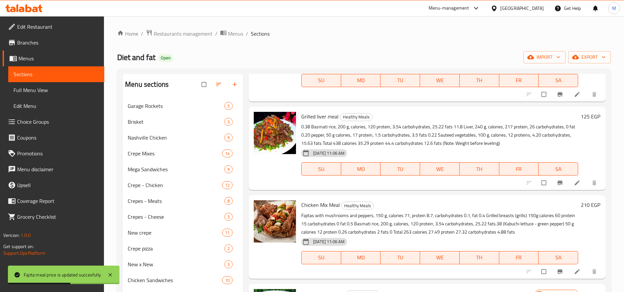
scroll to position [165, 0]
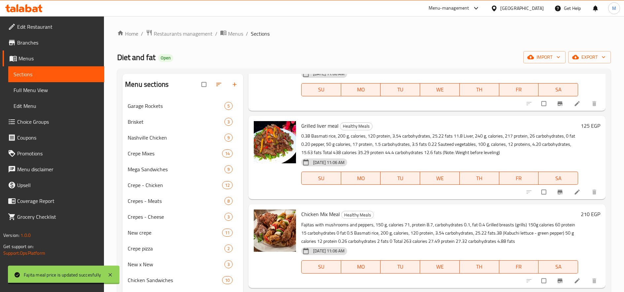
click at [581, 125] on h6 "125 EGP" at bounding box center [590, 125] width 19 height 9
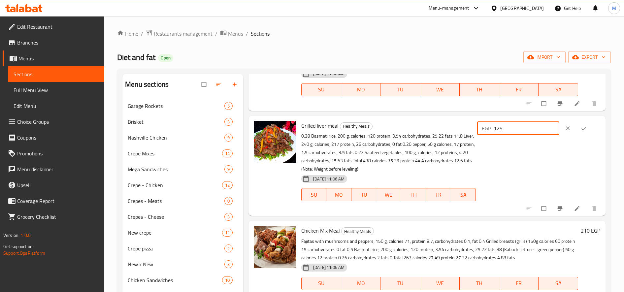
click at [507, 127] on input "125" at bounding box center [526, 128] width 66 height 13
type input "115"
click at [582, 129] on icon "ok" at bounding box center [583, 128] width 7 height 7
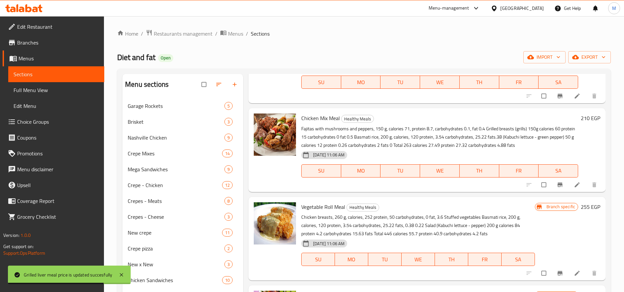
scroll to position [275, 0]
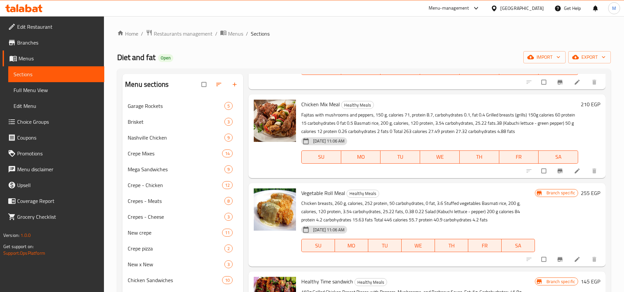
click at [581, 193] on h6 "255 EGP" at bounding box center [590, 192] width 19 height 9
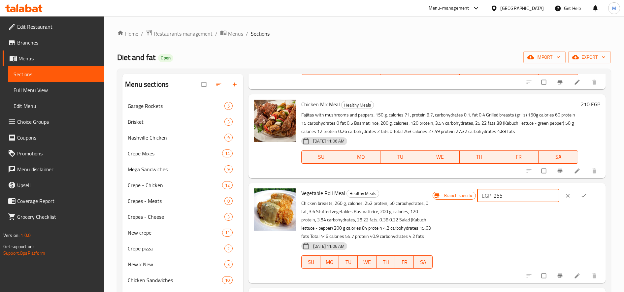
click at [501, 196] on input "255" at bounding box center [526, 195] width 66 height 13
click at [506, 196] on input "255" at bounding box center [526, 195] width 66 height 13
click at [504, 196] on input "255" at bounding box center [526, 195] width 66 height 13
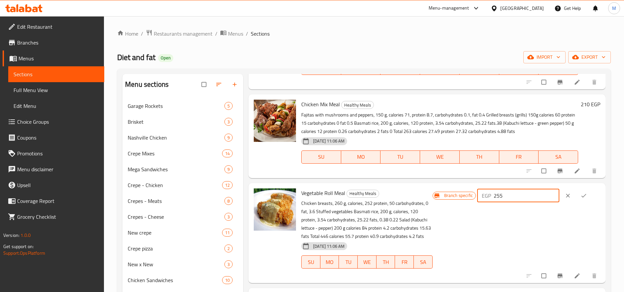
click at [506, 196] on input "255" at bounding box center [526, 195] width 66 height 13
type input "265"
click at [583, 197] on icon "ok" at bounding box center [583, 195] width 7 height 7
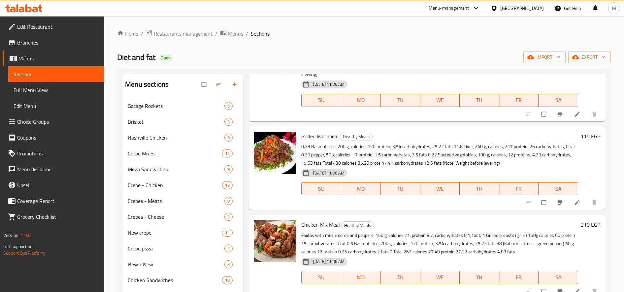
scroll to position [0, 0]
